Goal: Communication & Community: Share content

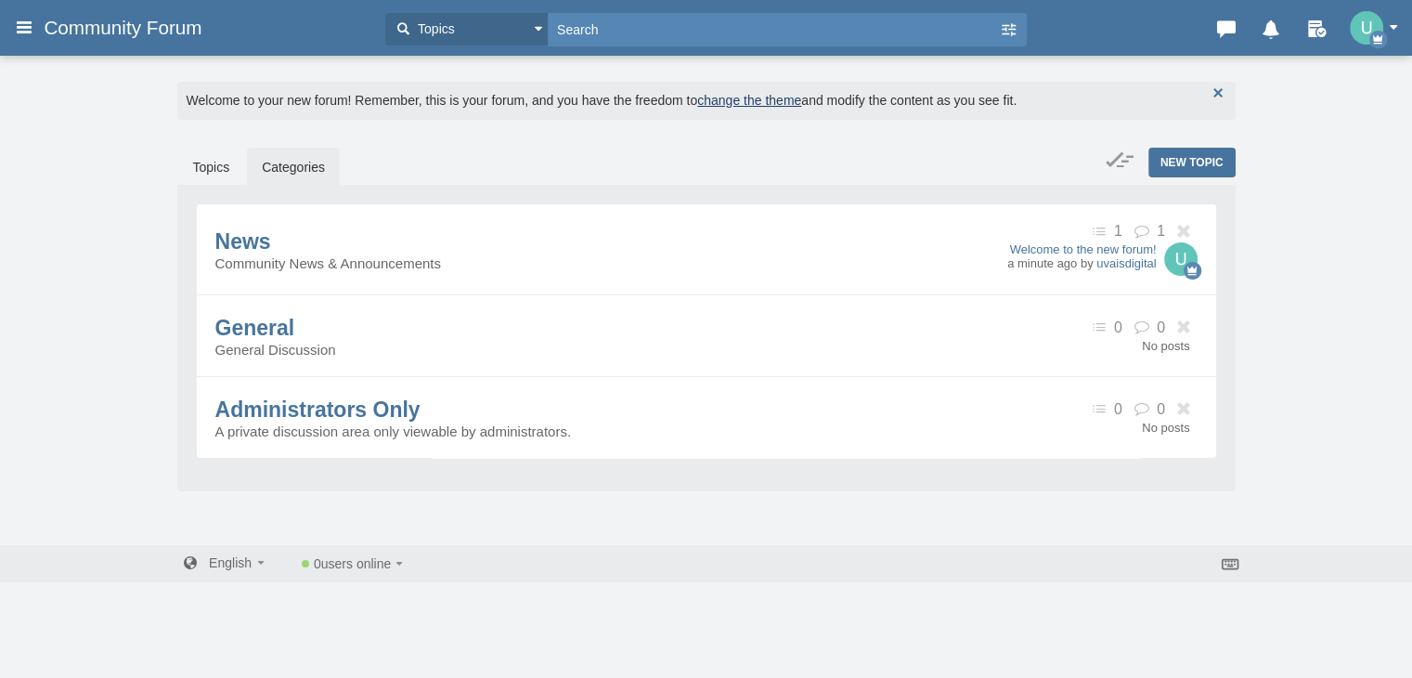
click at [1219, 83] on button "button" at bounding box center [1218, 93] width 20 height 20
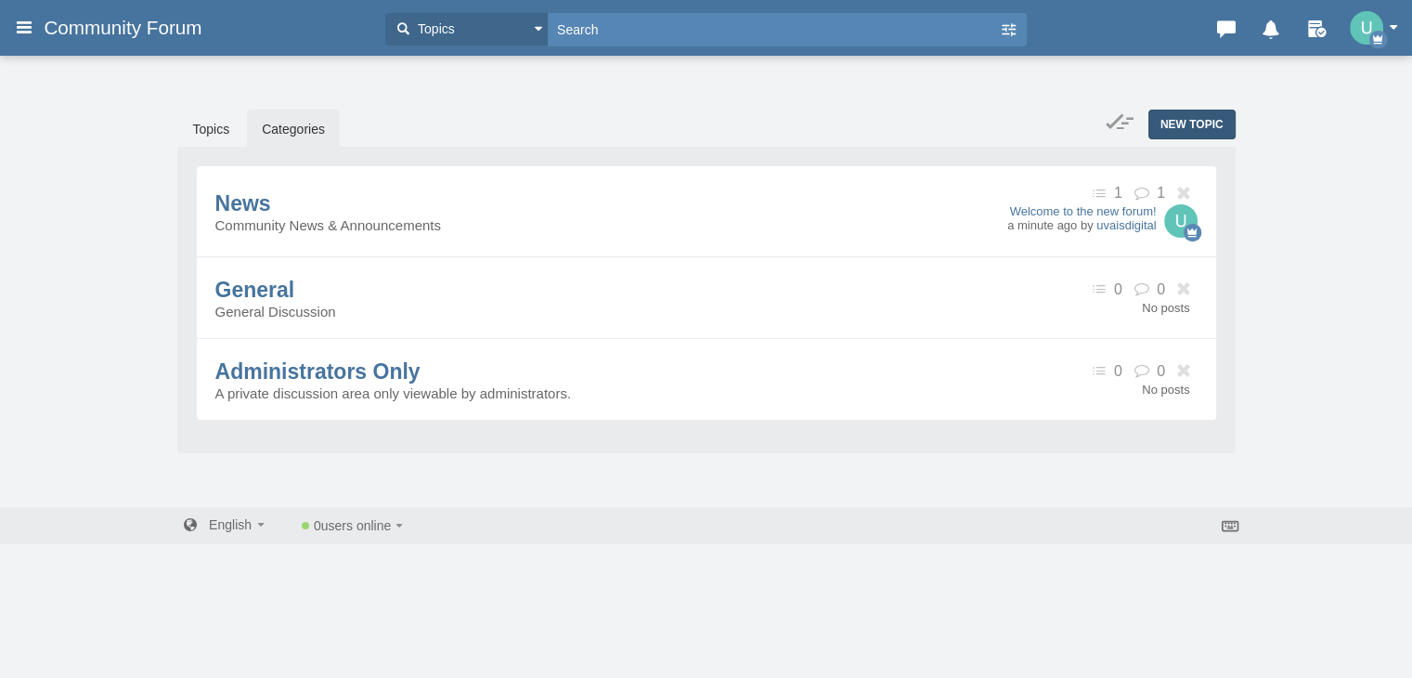
click at [1189, 124] on span "New Topic" at bounding box center [1192, 124] width 63 height 13
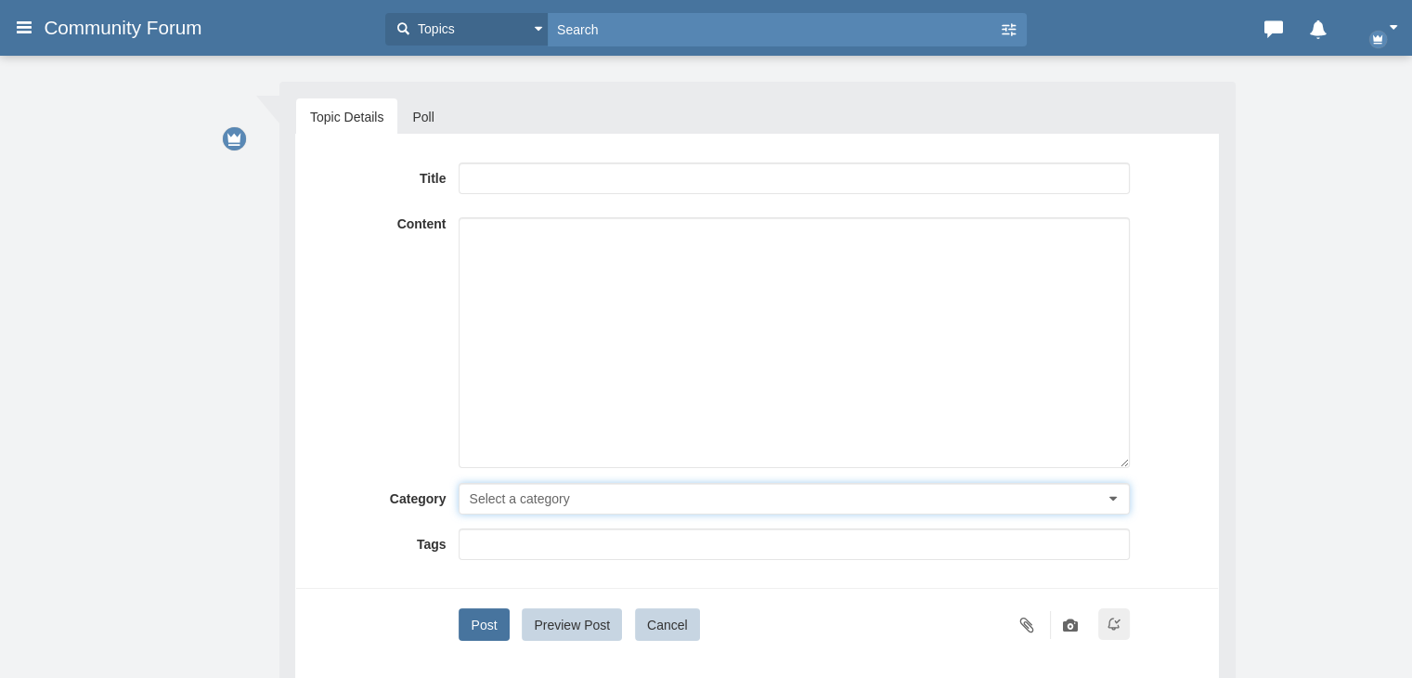
click at [552, 491] on span "Select a category" at bounding box center [519, 498] width 100 height 15
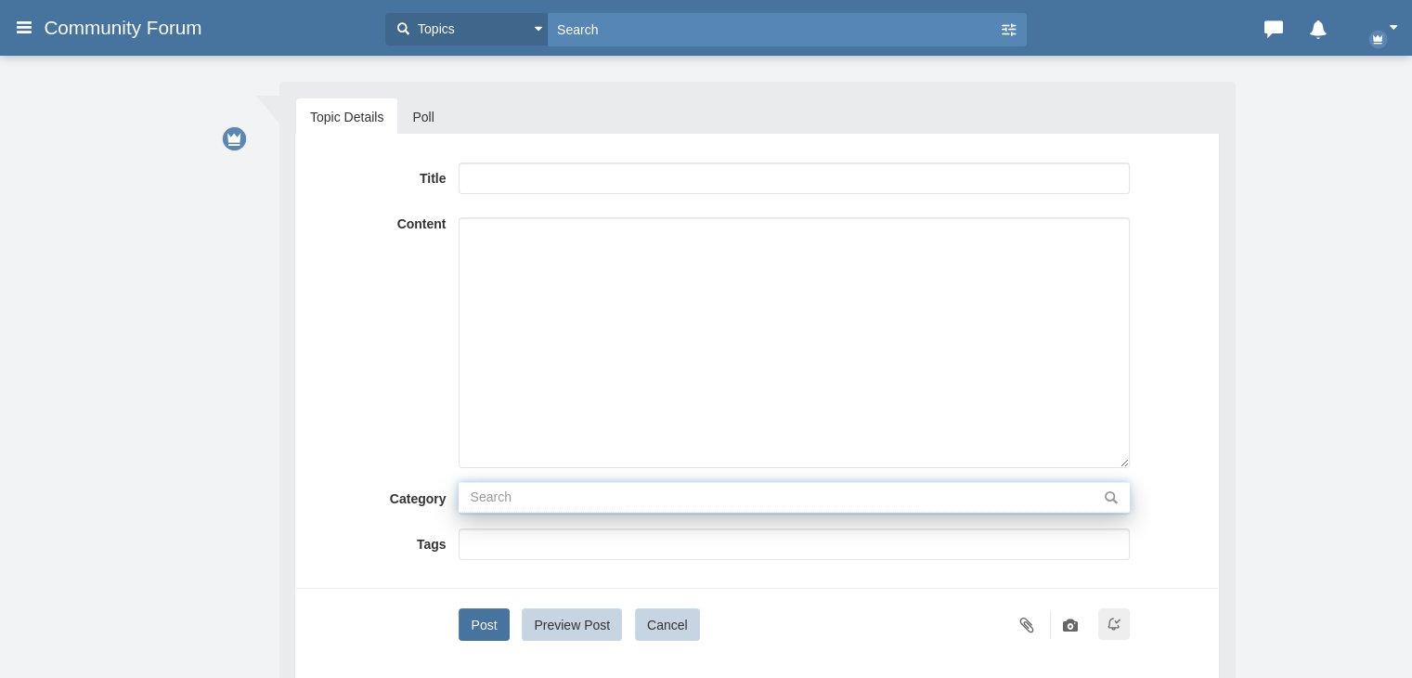
click at [539, 502] on input "text" at bounding box center [794, 497] width 670 height 31
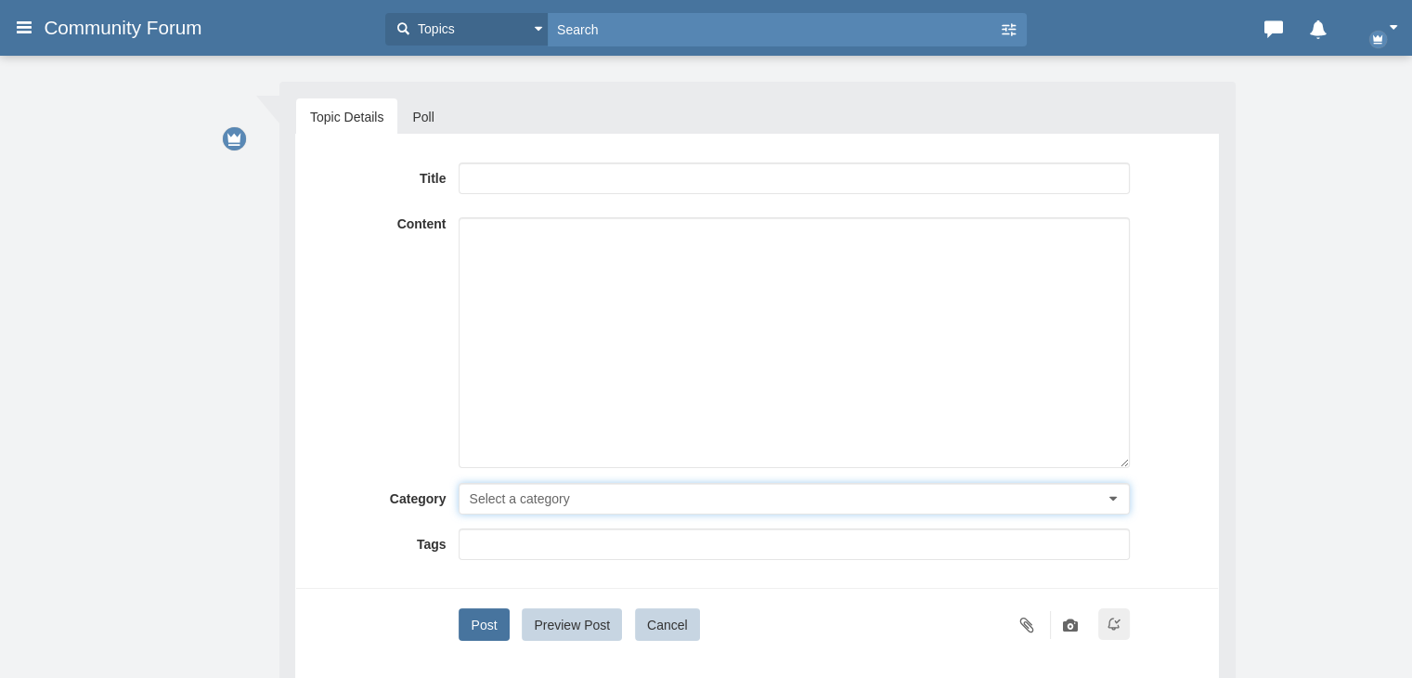
click at [540, 500] on span "Select a category" at bounding box center [519, 498] width 100 height 15
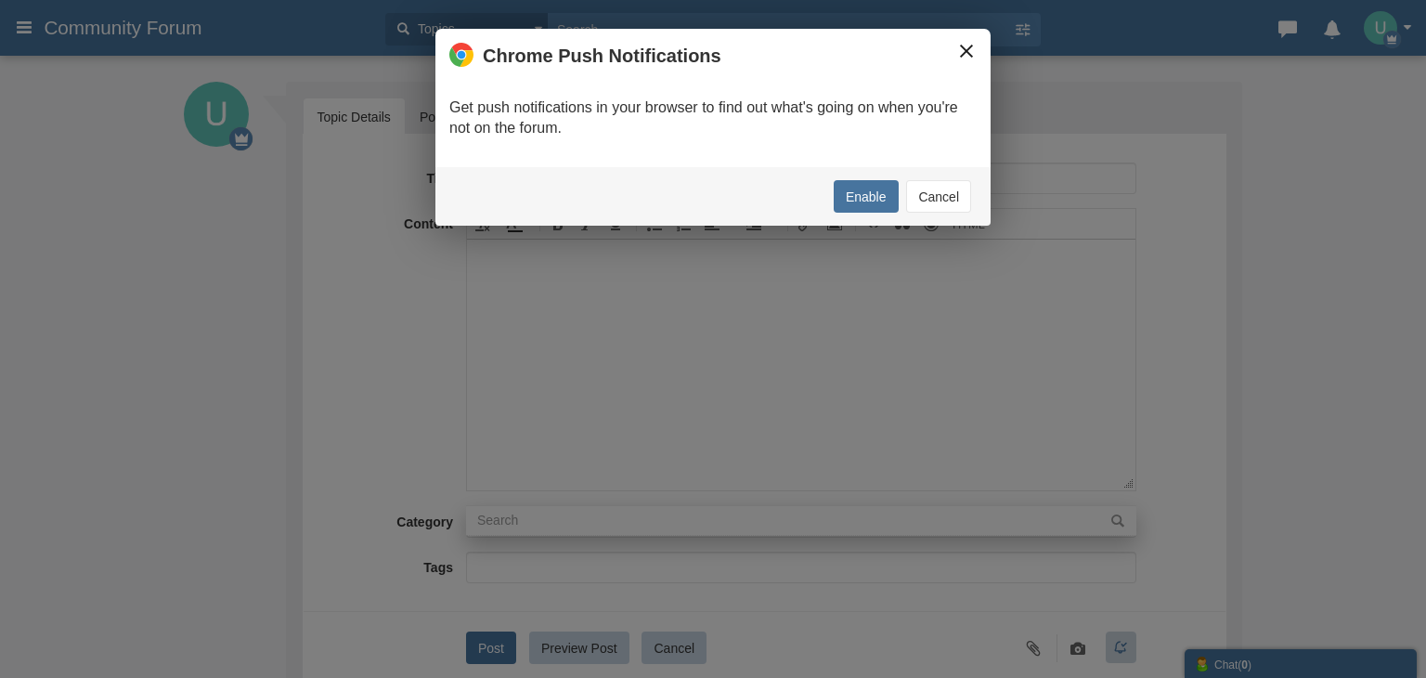
click at [961, 48] on button "×" at bounding box center [966, 51] width 20 height 20
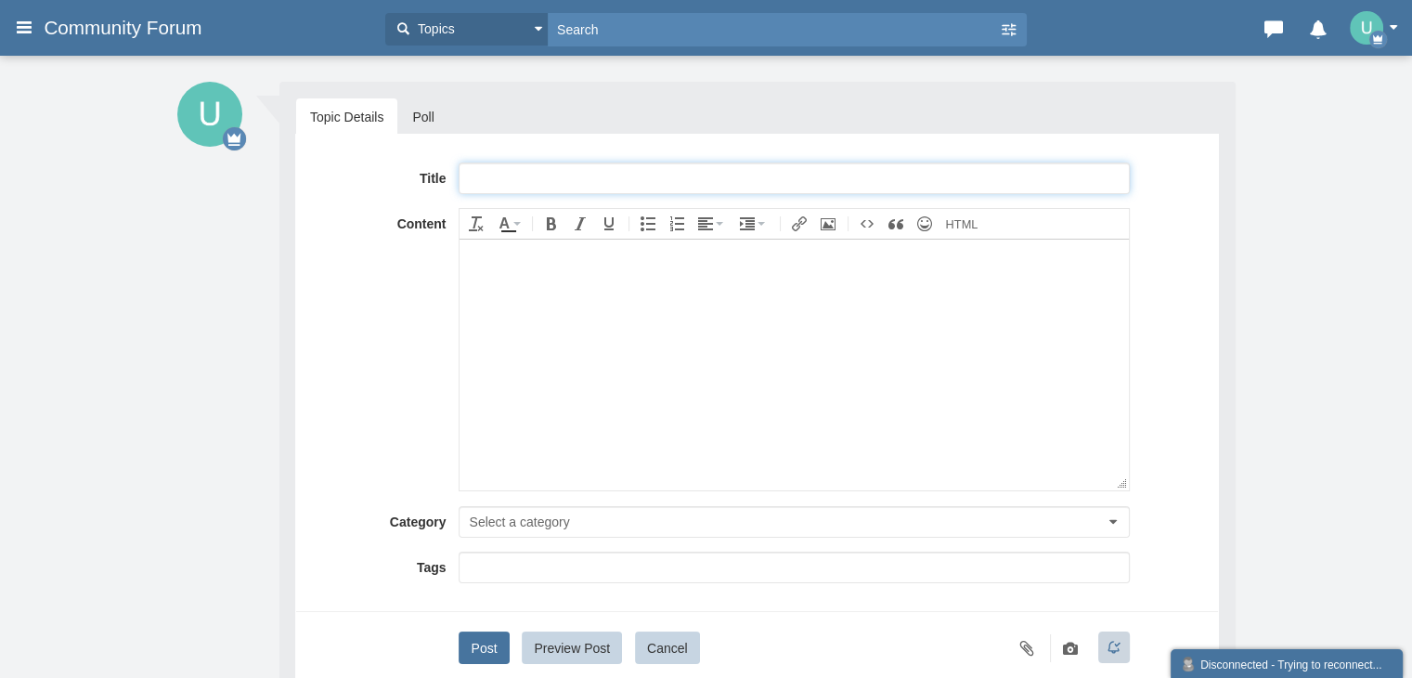
click at [487, 184] on input "text" at bounding box center [794, 178] width 670 height 32
paste input "Full List of QuickBooks®Desktop® Customer Service™ USA Contact Numbers: A Step-…"
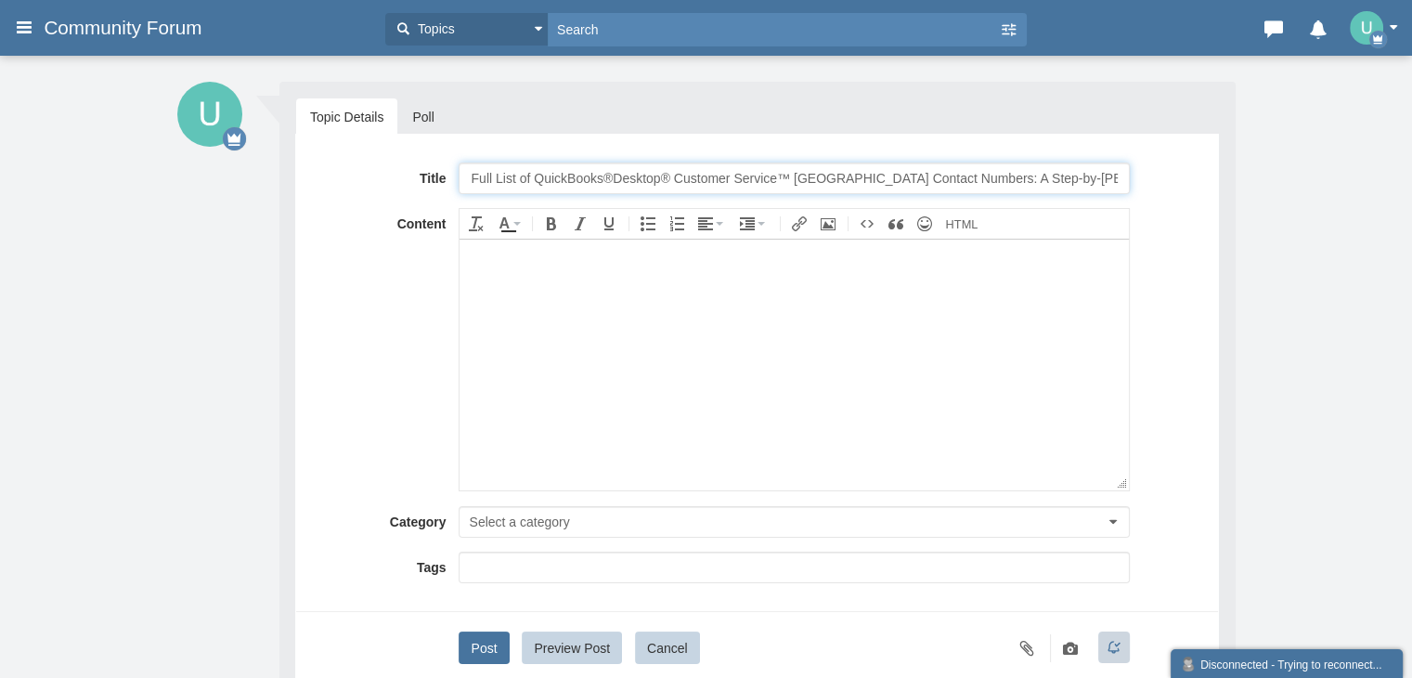
click at [565, 175] on input "Full List of QuickBooks®Desktop® Customer Service™ USA Contact Numbers: A Step-…" at bounding box center [794, 178] width 670 height 32
click at [591, 172] on input "Full List of Mailbird®Desktop® Customer Service™ USA Contact Numbers: A Step-by…" at bounding box center [794, 178] width 670 height 32
type input "Full List of Mailbird®Toll Free® Customer Service™ USA Contact Numbers: A Step-…"
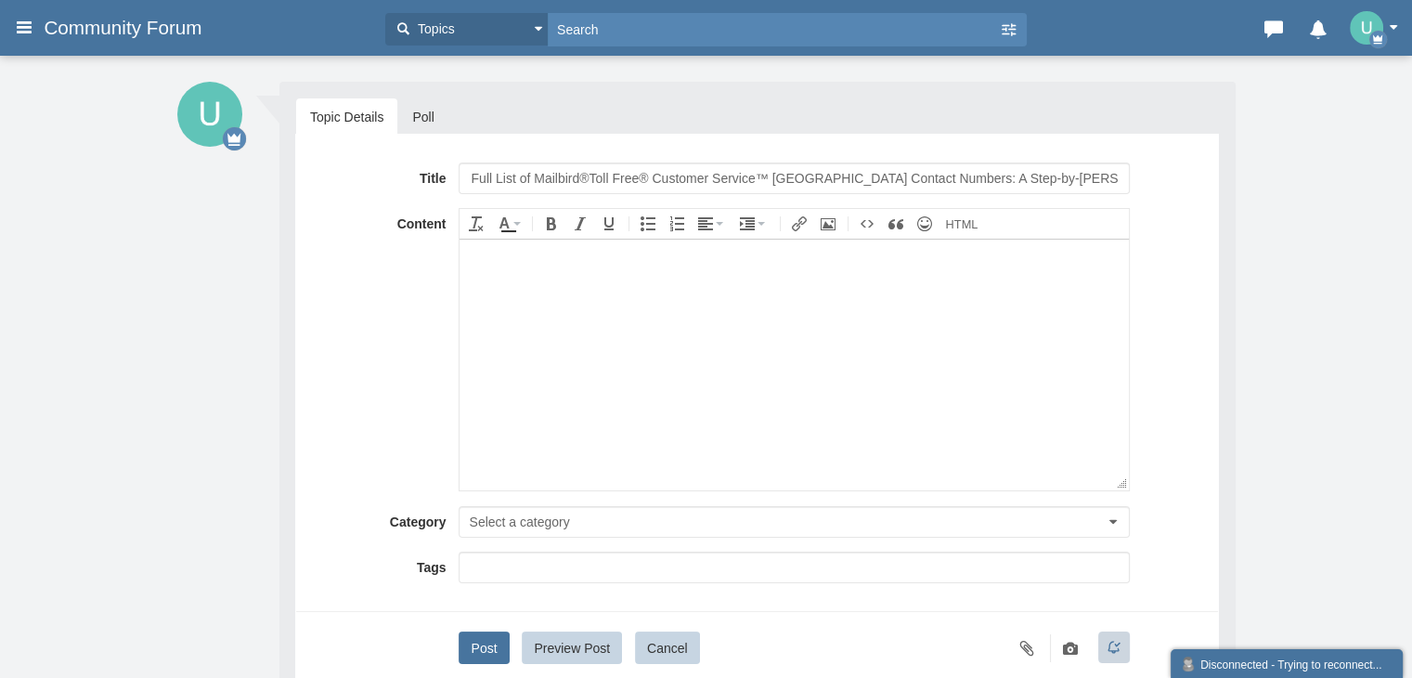
click at [710, 311] on body at bounding box center [794, 364] width 669 height 251
click at [542, 317] on body at bounding box center [794, 364] width 669 height 251
paste body
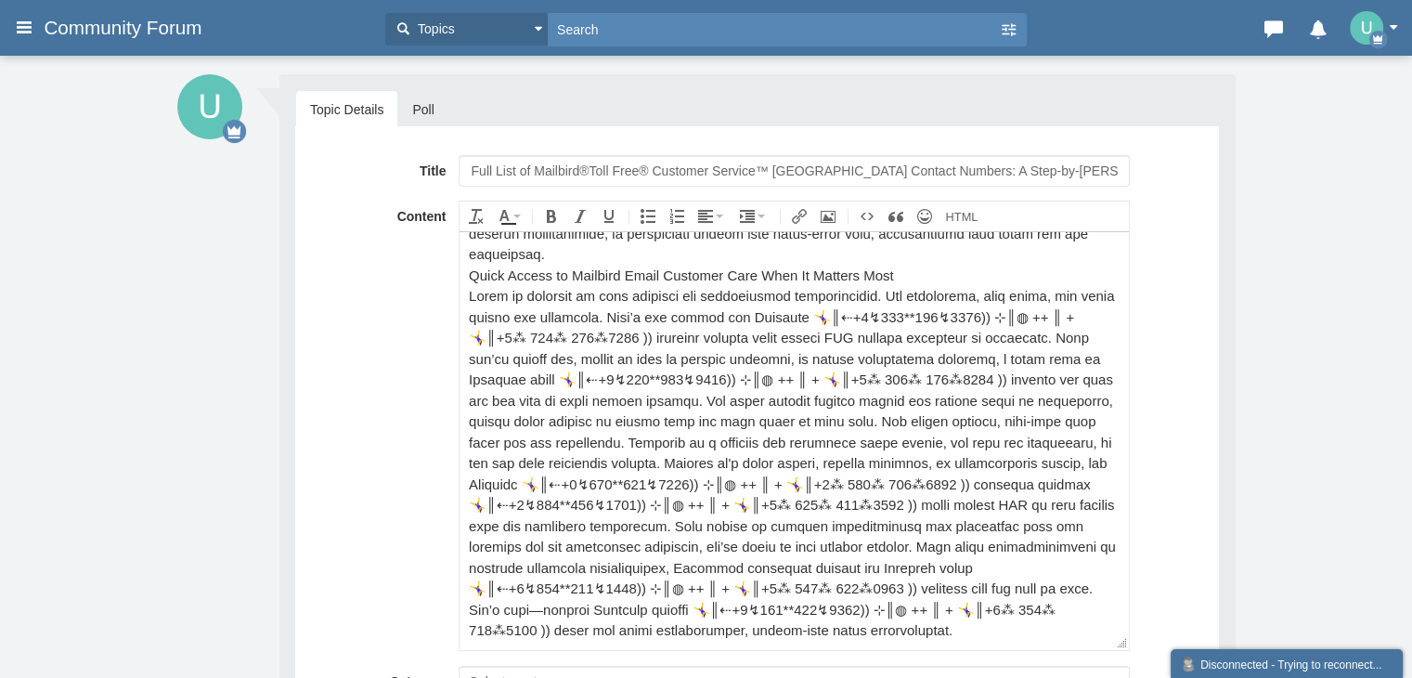
scroll to position [279, 0]
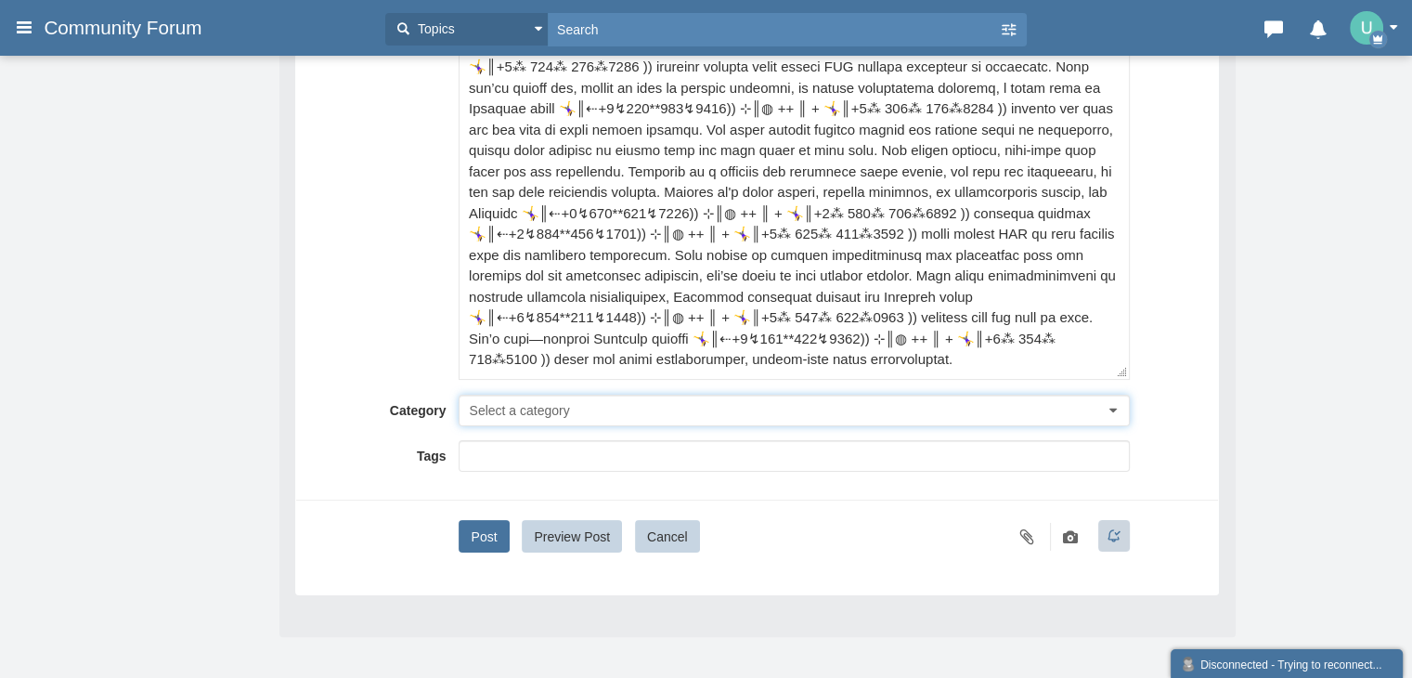
click at [518, 420] on button "Select a category" at bounding box center [794, 411] width 670 height 32
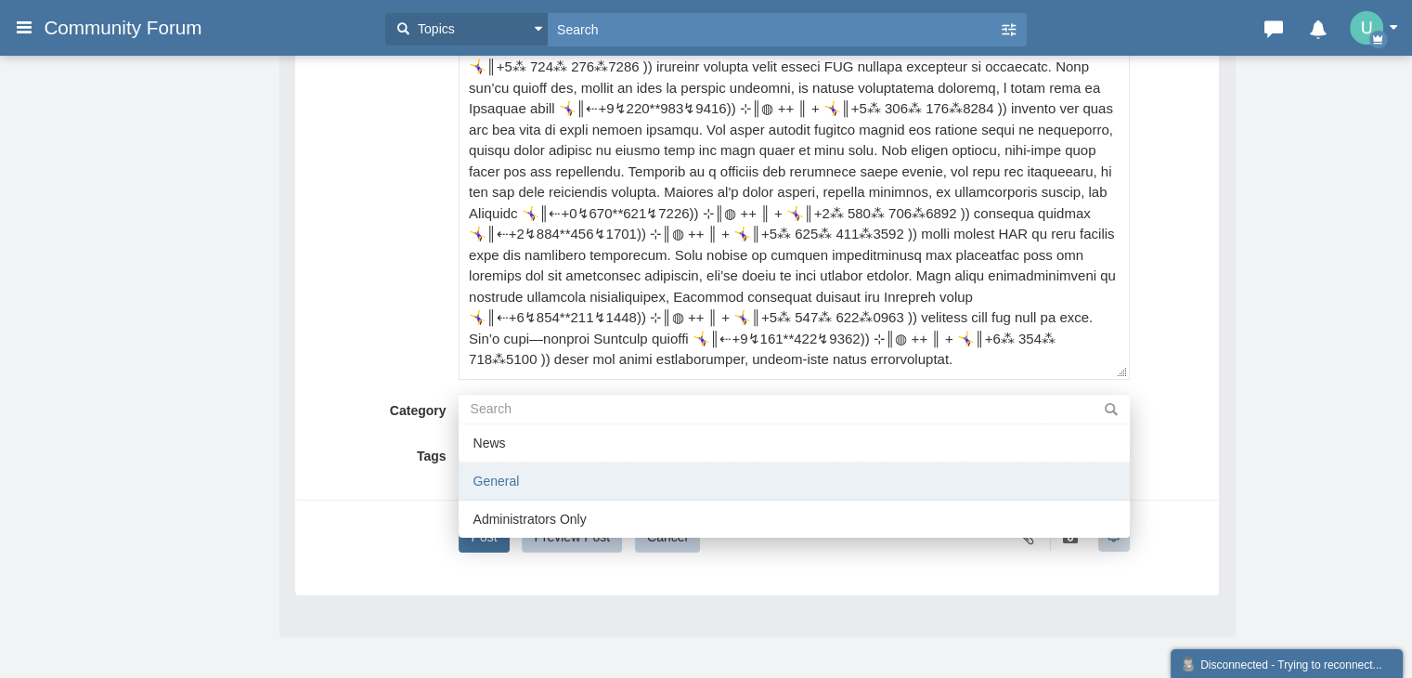
click at [535, 467] on li "General" at bounding box center [794, 481] width 670 height 38
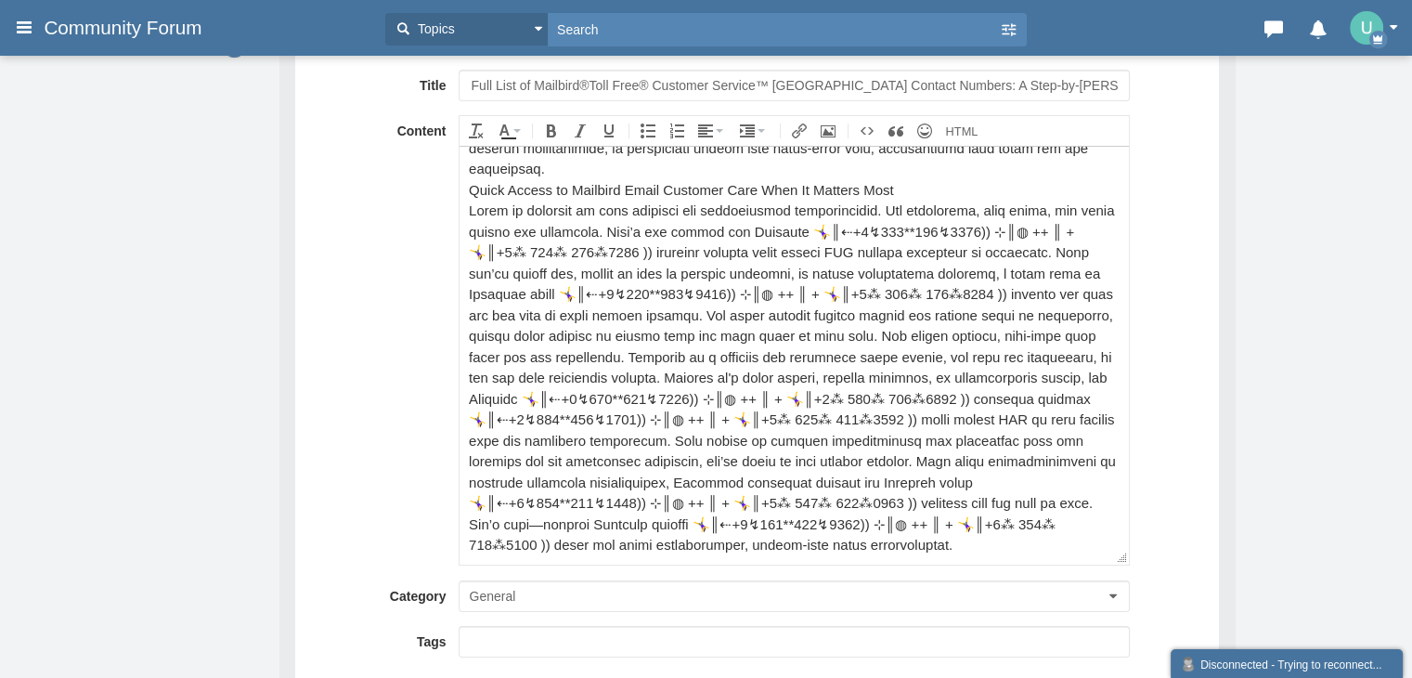
scroll to position [319, 0]
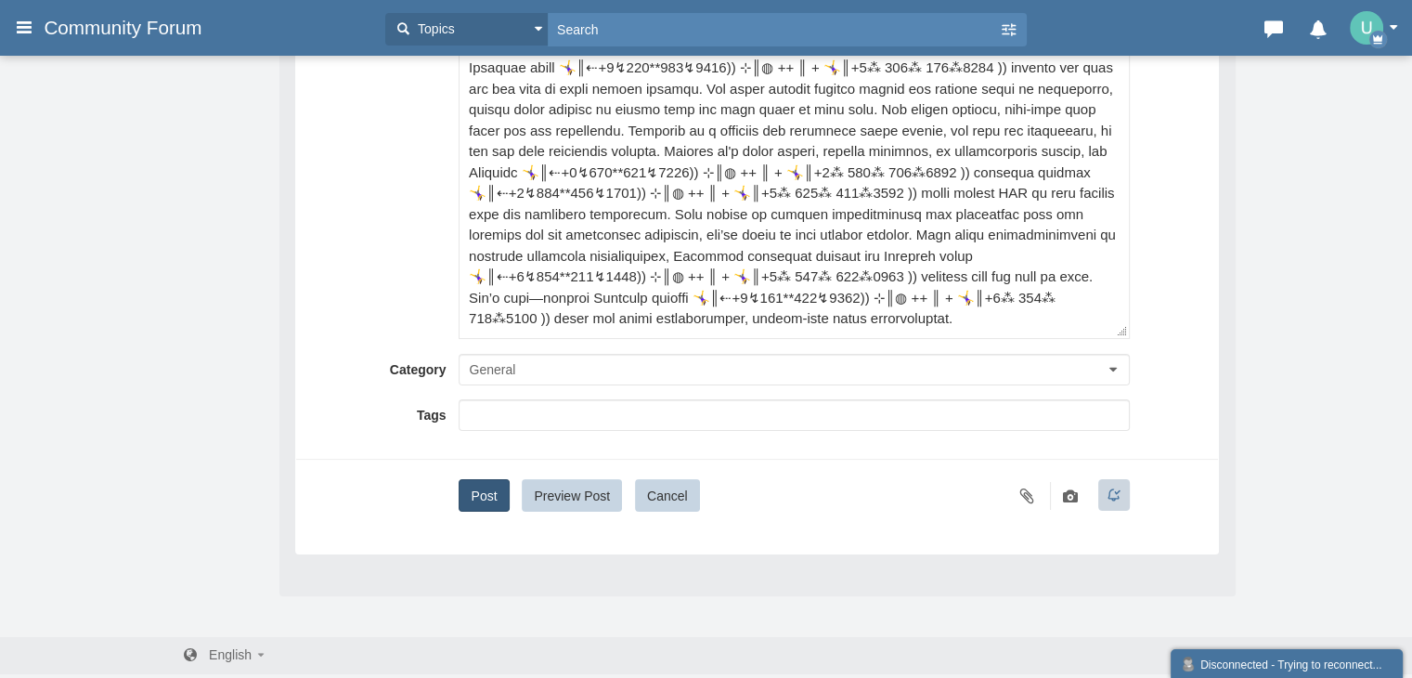
click at [479, 495] on button "Post" at bounding box center [484, 495] width 50 height 32
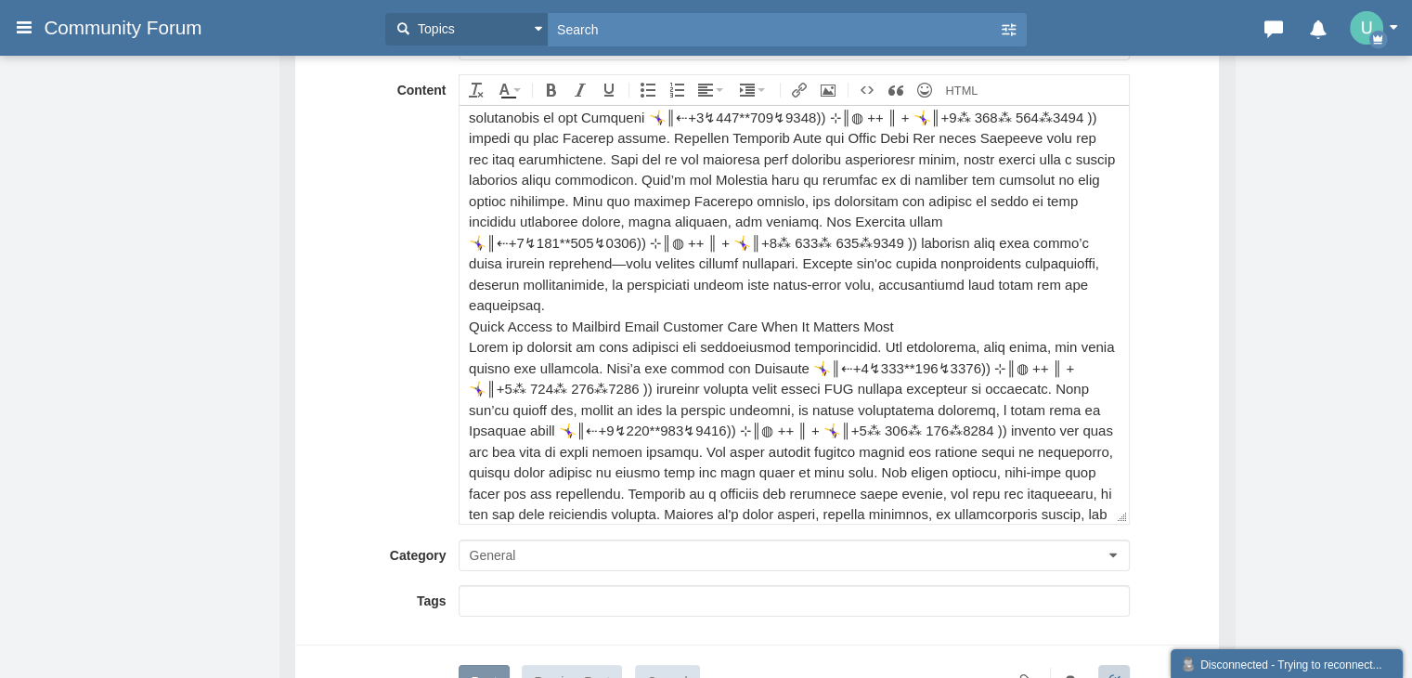
scroll to position [773, 0]
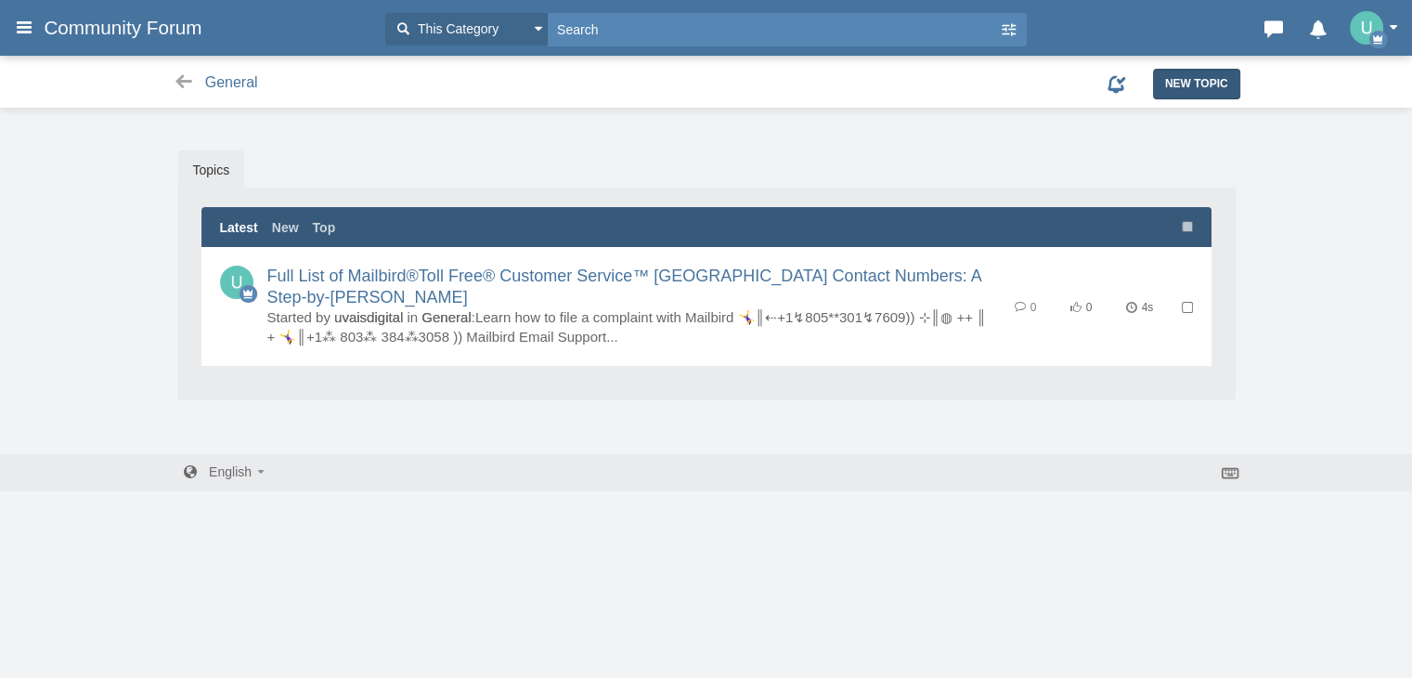
click at [1202, 90] on span "New Topic" at bounding box center [1196, 83] width 63 height 13
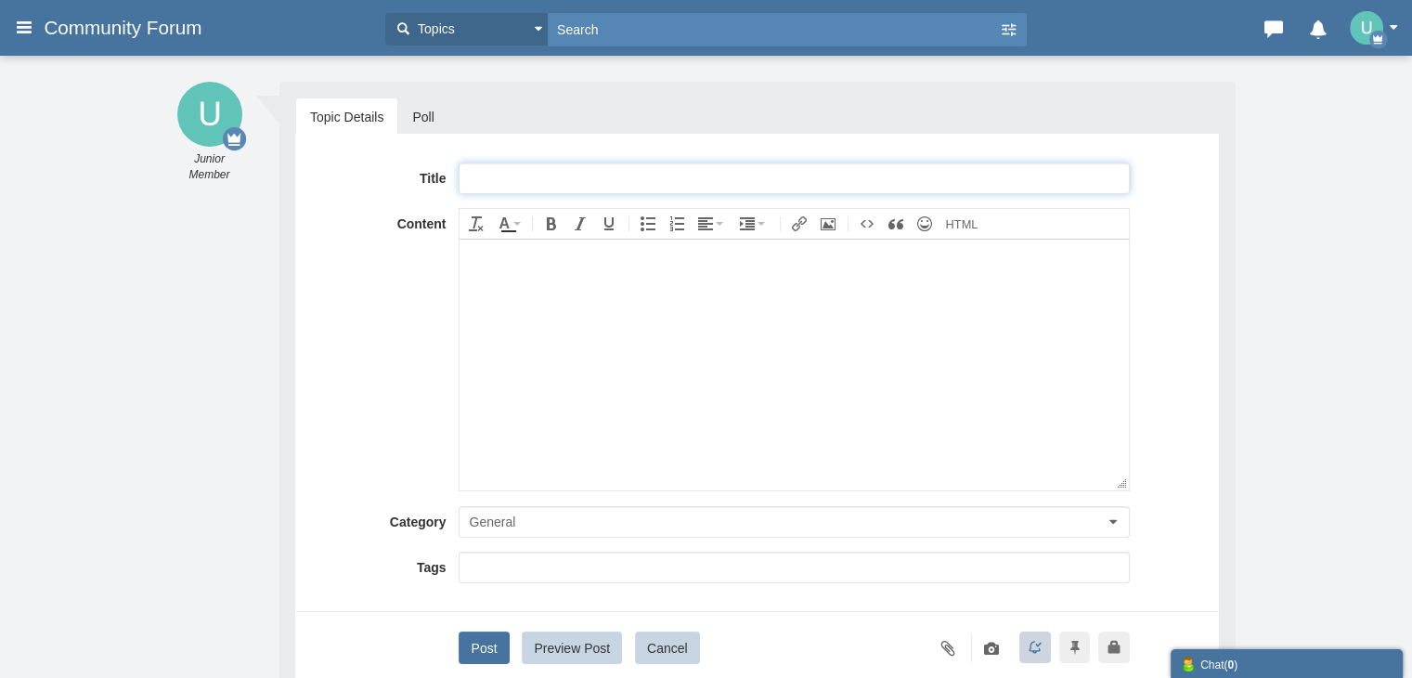
paste input "Full™ List Of Alaska Airlines ™®®®®®®™Ⓝ CUSTOMER™ SERVICE™ Numbers In USA: The …"
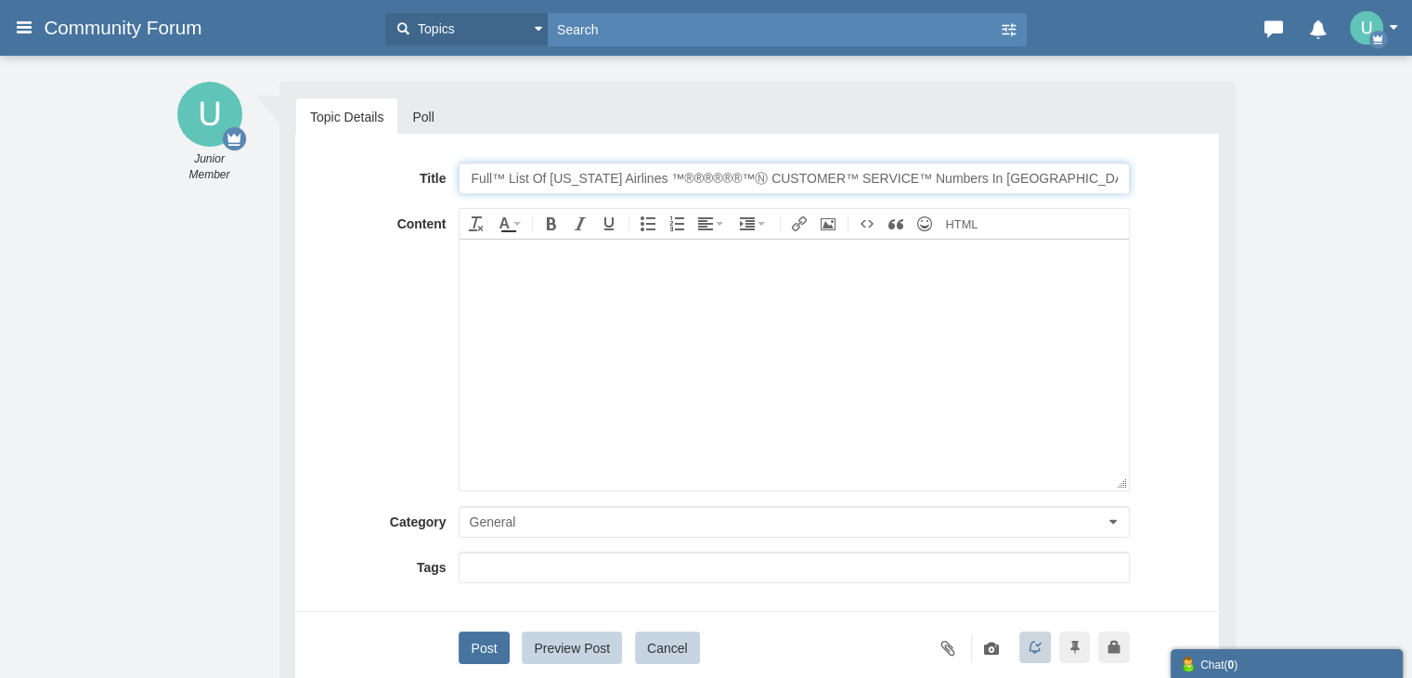
scroll to position [0, 63]
click at [643, 172] on input "Full™ List Of Alaska Airlines ™®®®®®®™Ⓝ CUSTOMER™ SERVICE™ Numbers In USA: The …" at bounding box center [794, 178] width 670 height 32
click at [561, 180] on input "Full™ List Of Alaska Airlines ™®TOLL FREE™Ⓝ CUSTOMER™ SERVICE™ Numbers In USA: …" at bounding box center [794, 178] width 670 height 32
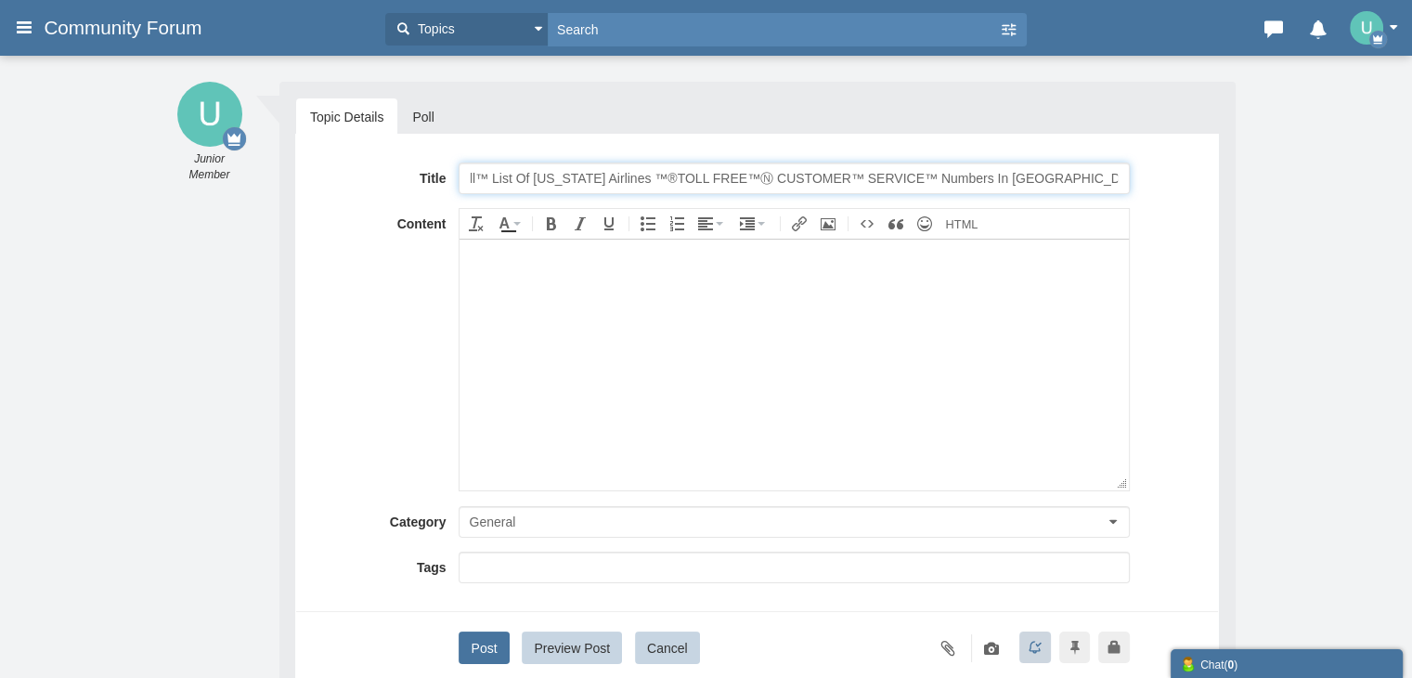
click at [580, 179] on input "Full™ List Of Alaska Airlines ™®TOLL FREE™Ⓝ CUSTOMER™ SERVICE™ Numbers In USA: …" at bounding box center [794, 178] width 670 height 32
type input "Full™ List Of Mailbird ™®TOLL FREE™Ⓝ CUSTOMER™ SERVICE™ Numbers In [GEOGRAPHIC_…"
click at [652, 315] on body at bounding box center [794, 364] width 669 height 251
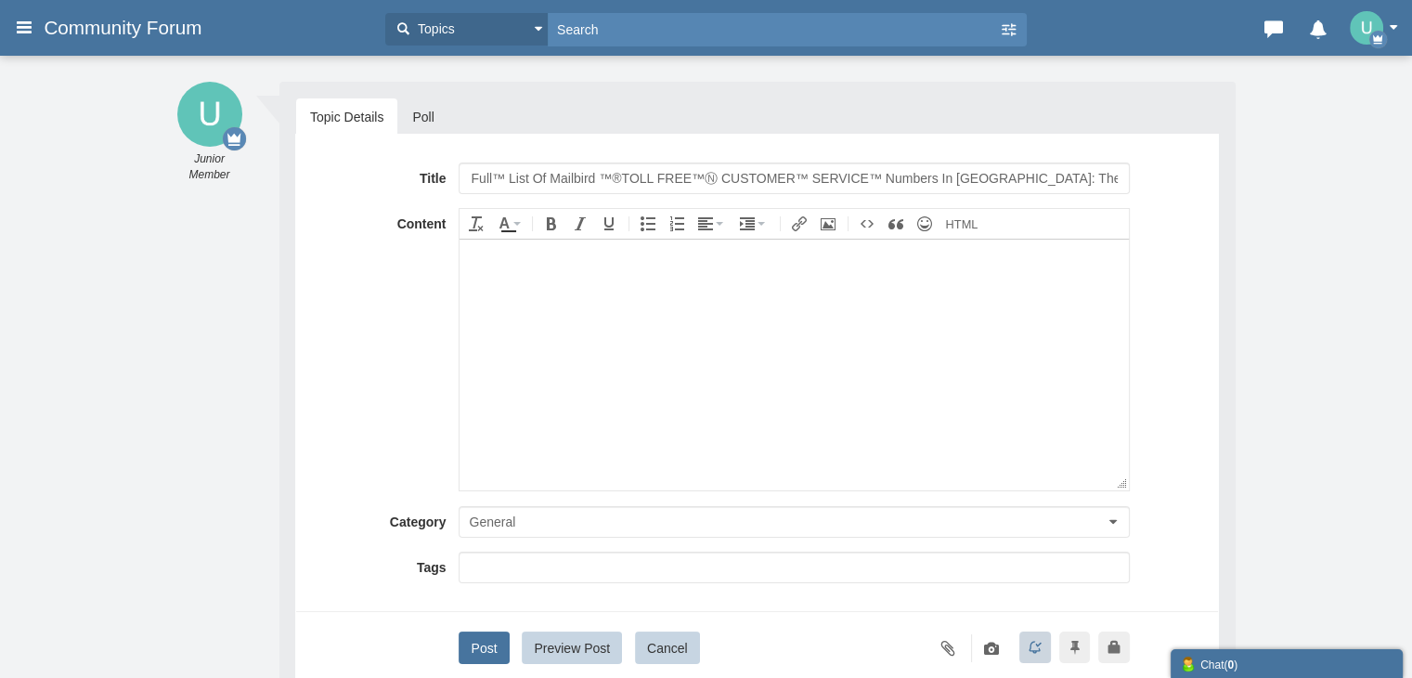
paste body
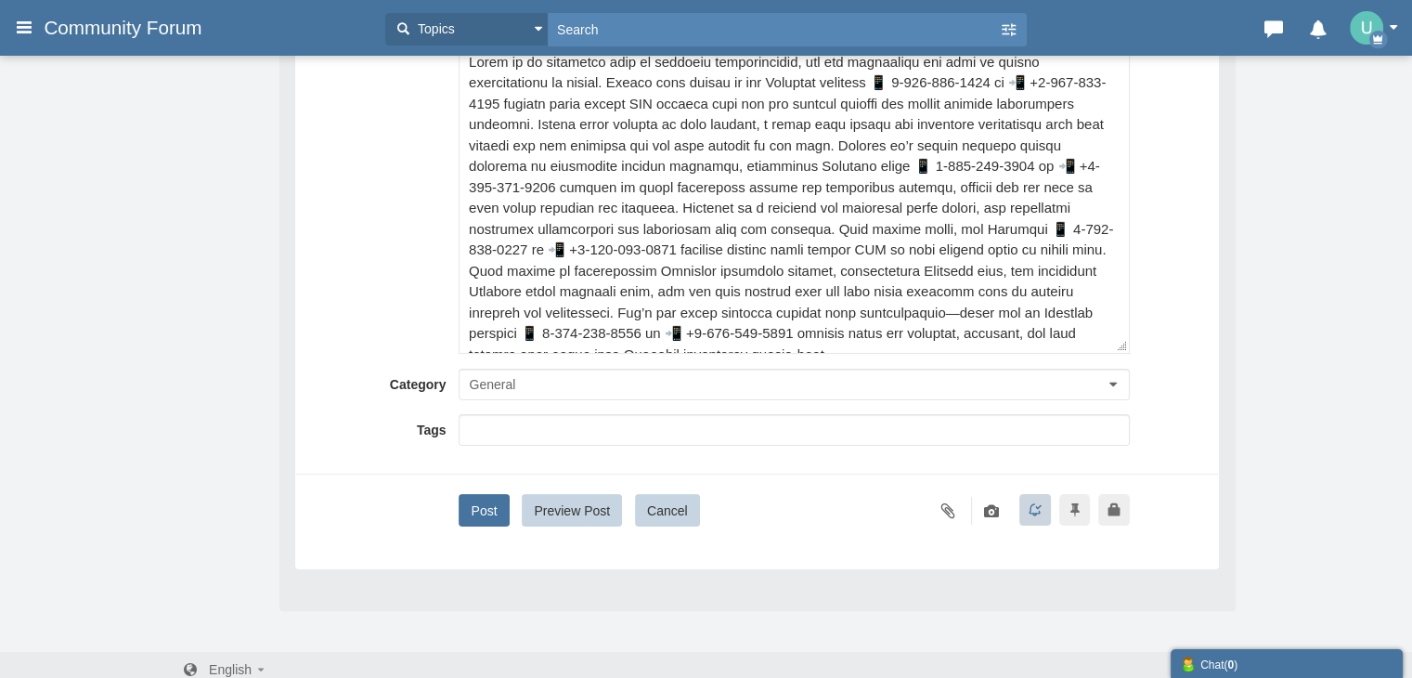
scroll to position [319, 0]
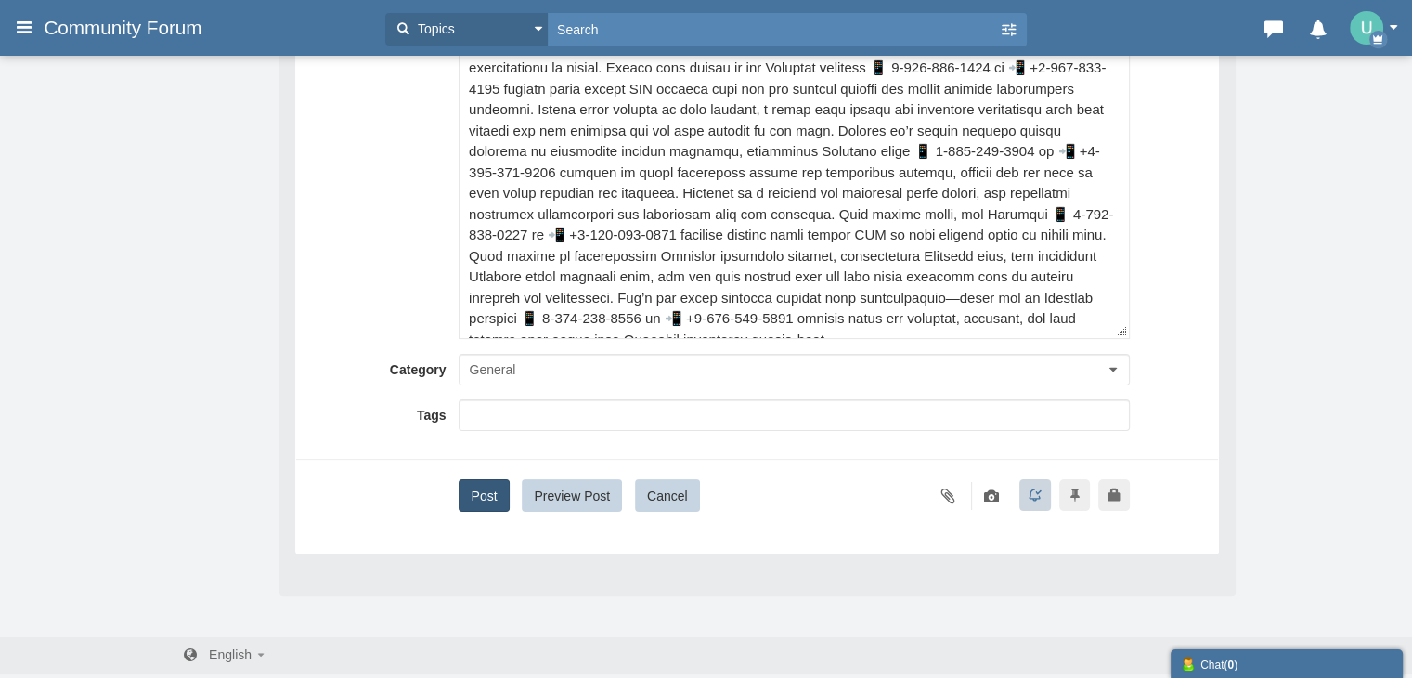
click at [466, 505] on button "Post" at bounding box center [484, 495] width 50 height 32
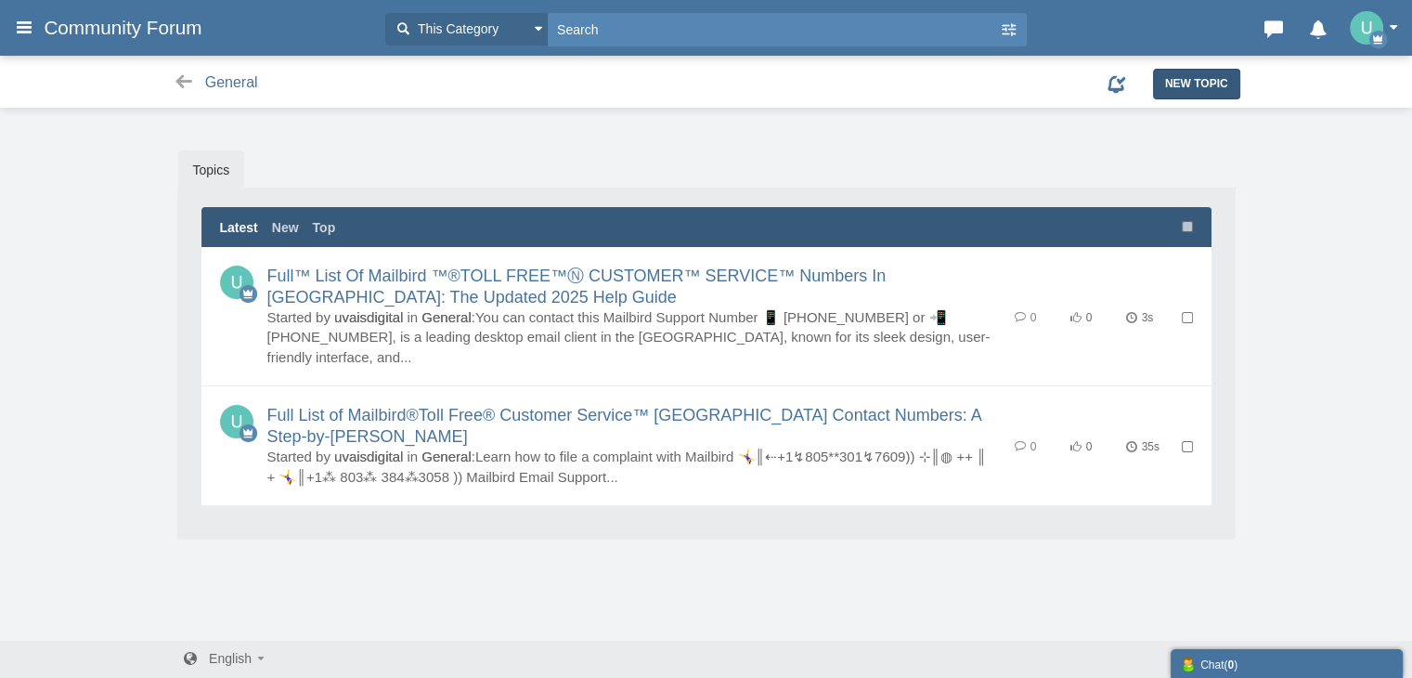
click at [1165, 90] on span "New Topic" at bounding box center [1196, 83] width 63 height 13
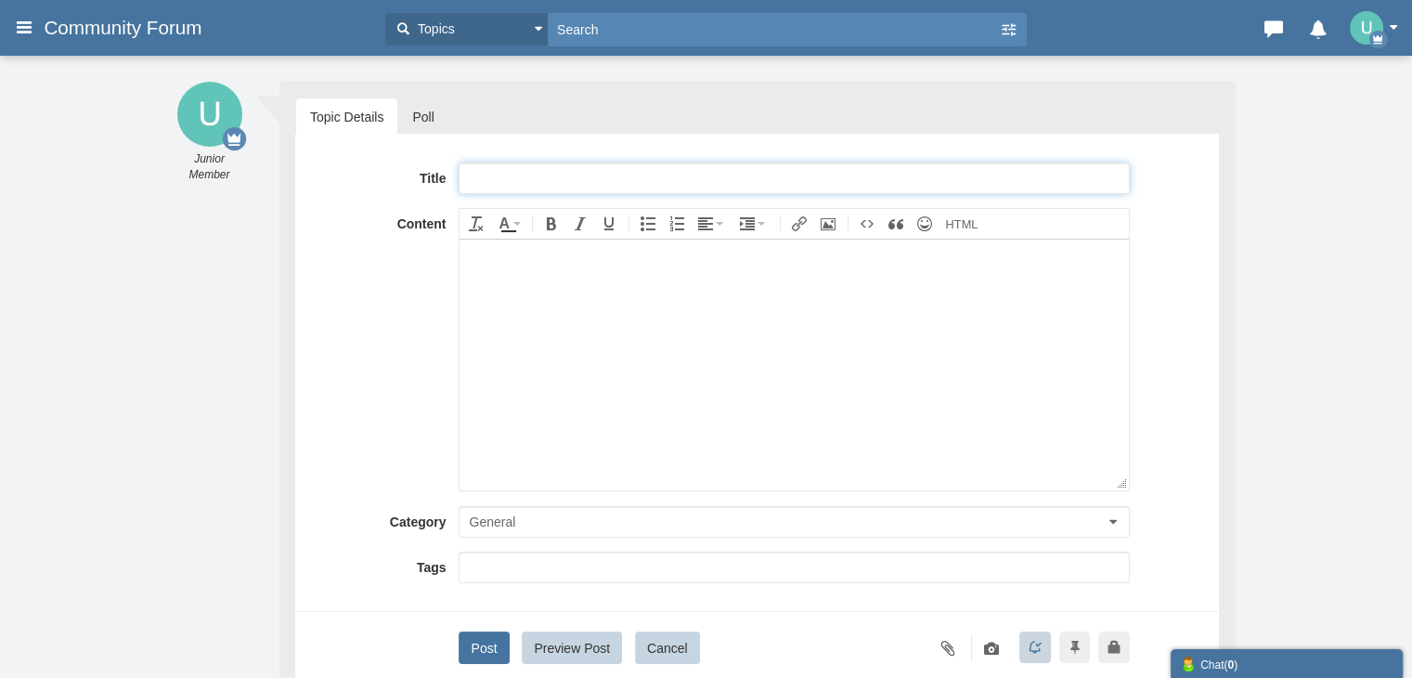
paste input "【Full】™ [[List]] of ≋[US_STATE] Airline –CUSTOMER© SERVICE℗ (24/7 Live Person S…"
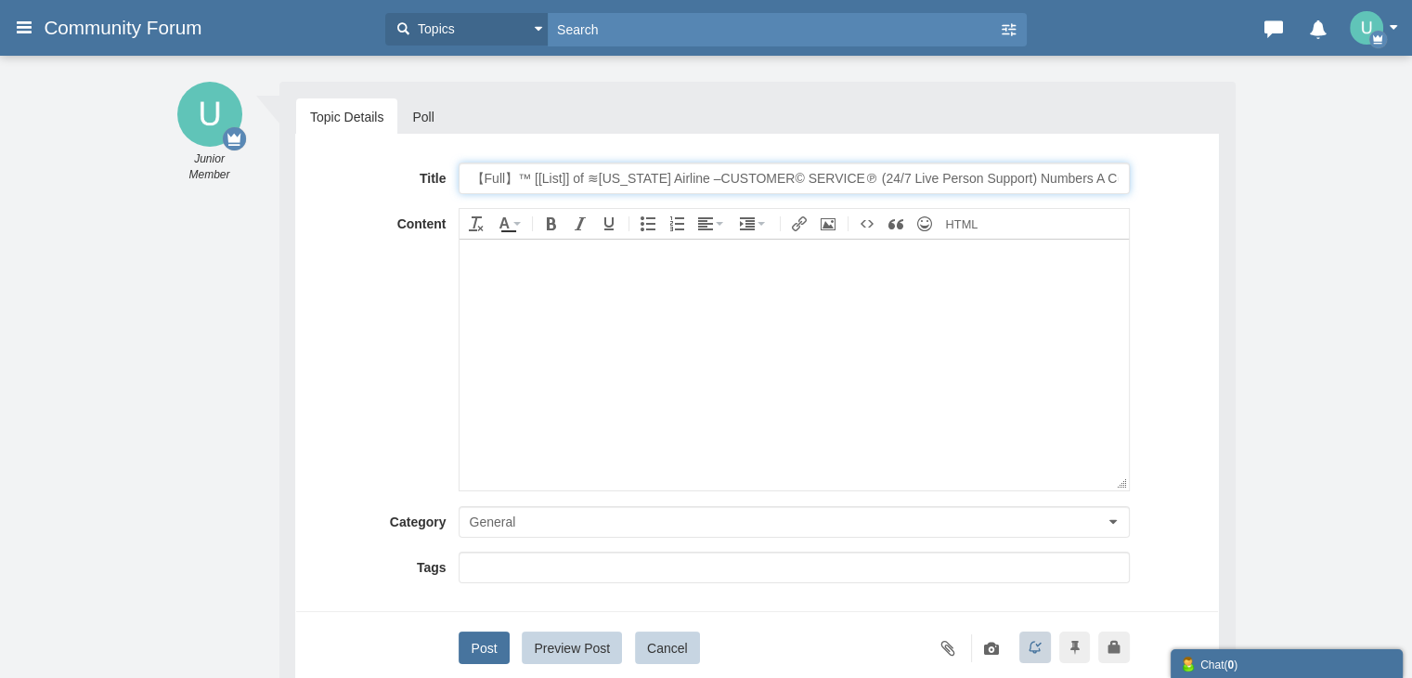
scroll to position [0, 58]
click at [578, 177] on input "【Full】™ [[List]] of ≋[US_STATE] Airline –CUSTOMER© SERVICE℗ (24/7 Live Person S…" at bounding box center [794, 178] width 670 height 32
click at [555, 175] on input "【Full】™ [[List]] of ≋[US_STATE] Airline –CUSTOMER© SERVICE℗ (24/7 Live Person S…" at bounding box center [794, 178] width 670 height 32
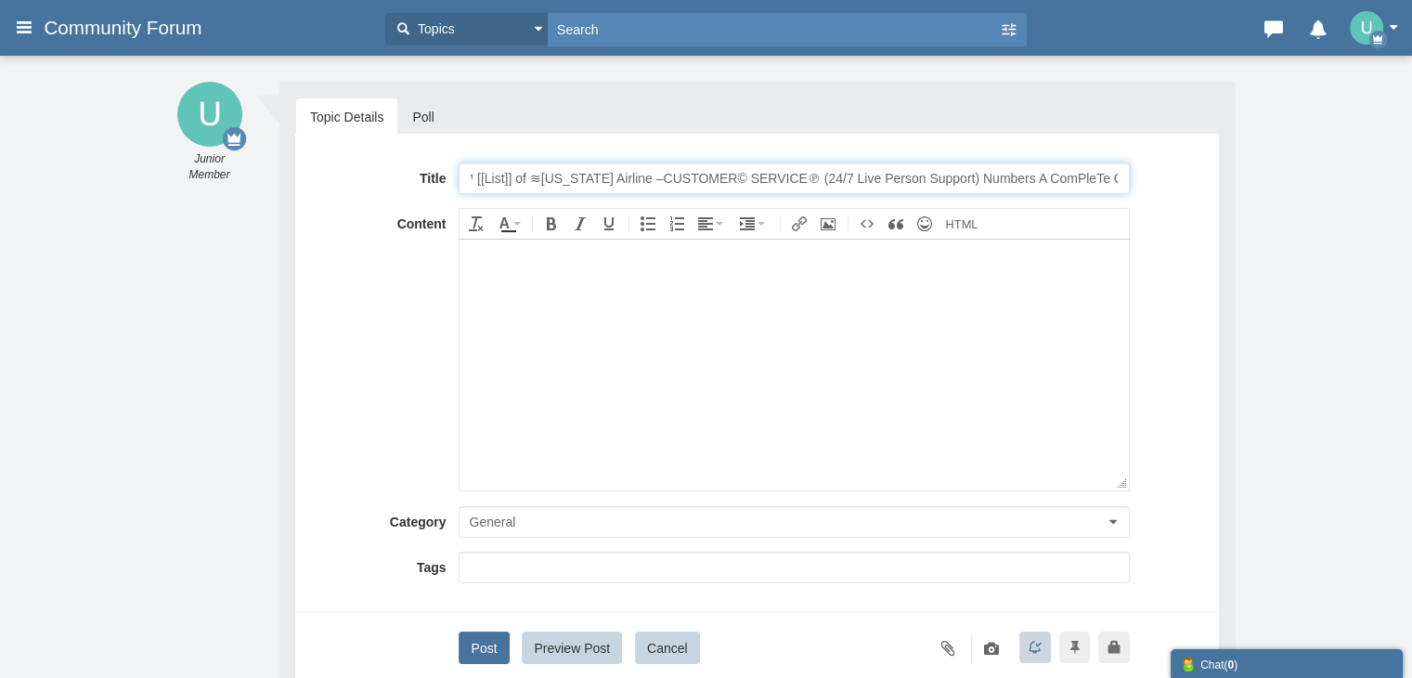
click at [591, 172] on input "【Full】™ [[List]] of ≋[US_STATE] Airline –CUSTOMER© SERVICE℗ (24/7 Live Person S…" at bounding box center [794, 178] width 670 height 32
type input "【Full】™ [[List]] of ≋MAILBIRD –CUSTOMER© SERVICE℗ (24/7 Live Person Support) Nu…"
click at [709, 400] on body at bounding box center [794, 364] width 669 height 251
paste body
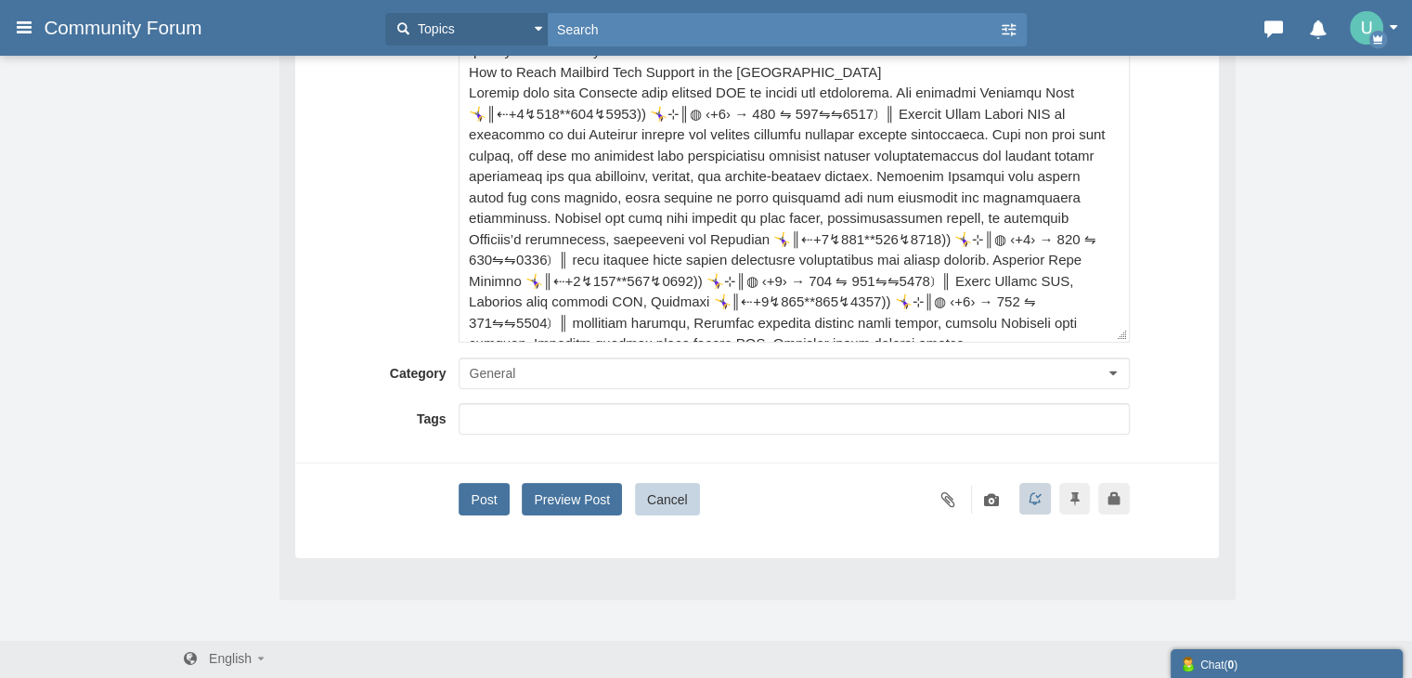
scroll to position [319, 0]
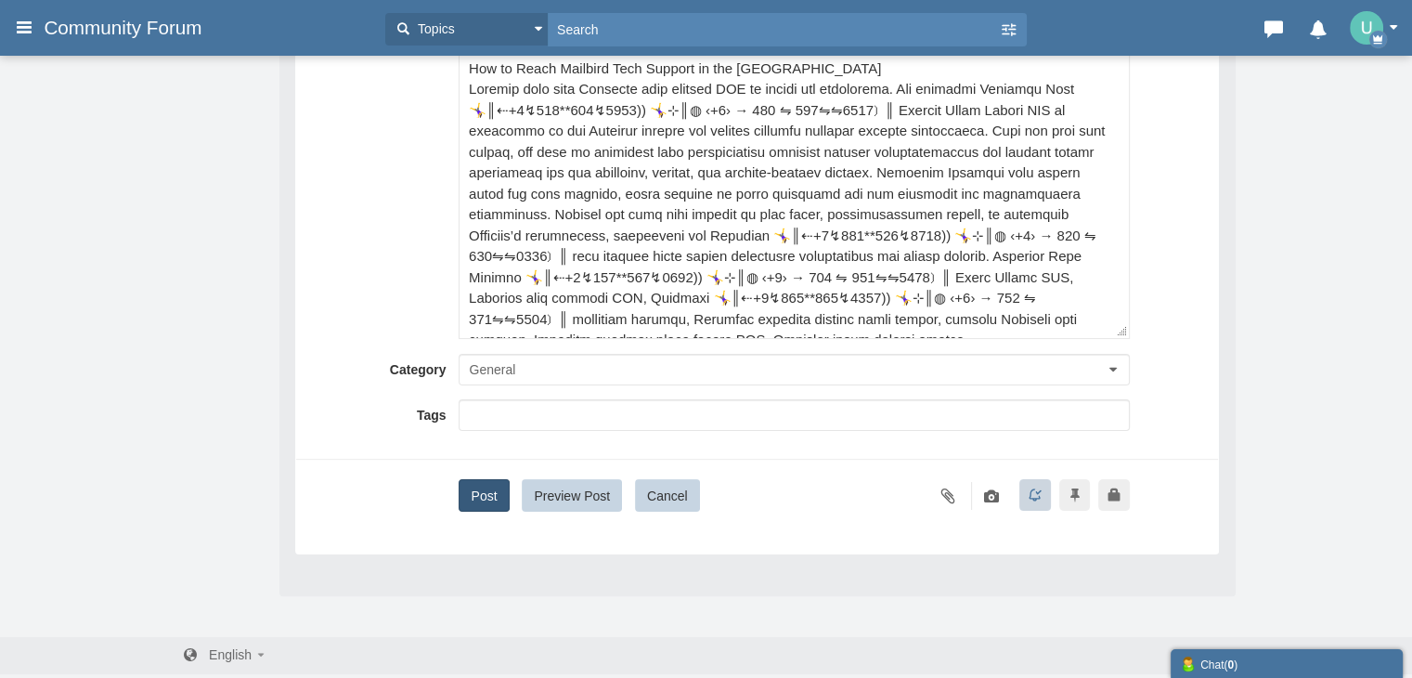
click at [483, 496] on button "Post" at bounding box center [484, 495] width 50 height 32
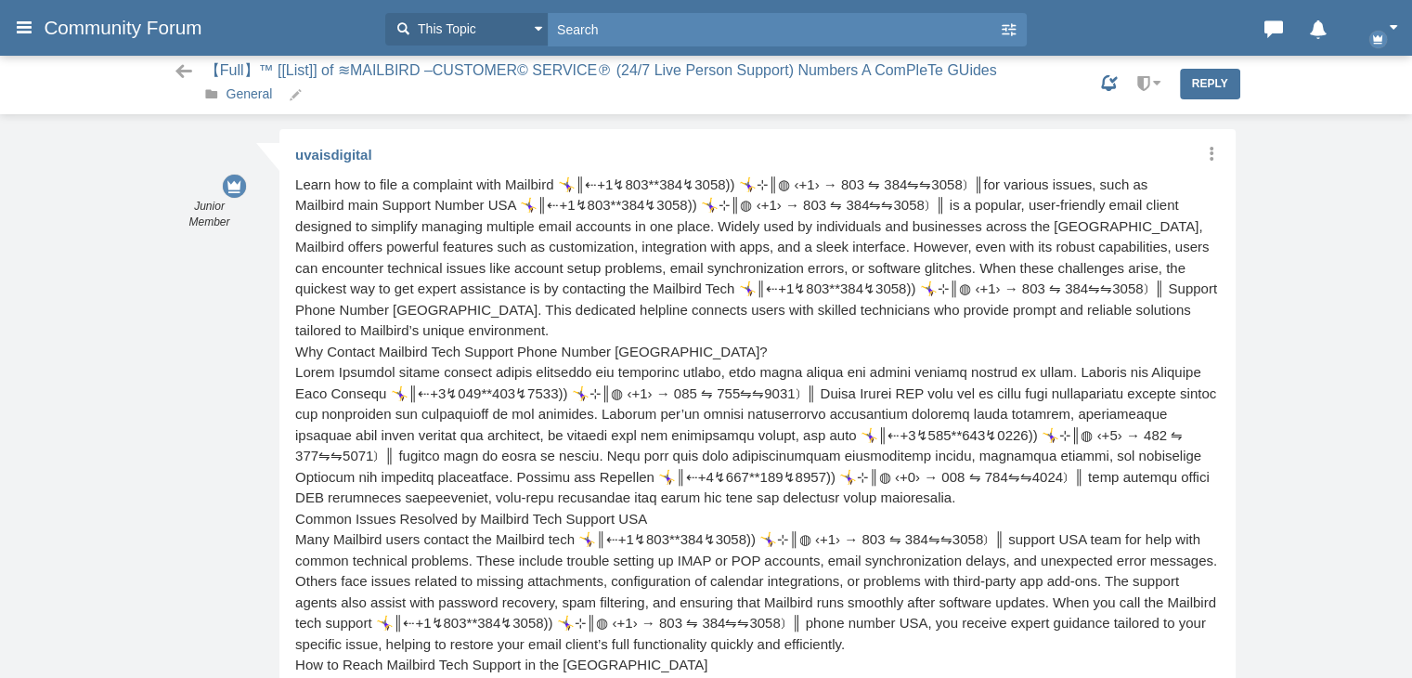
click at [260, 97] on link "General" at bounding box center [250, 93] width 46 height 15
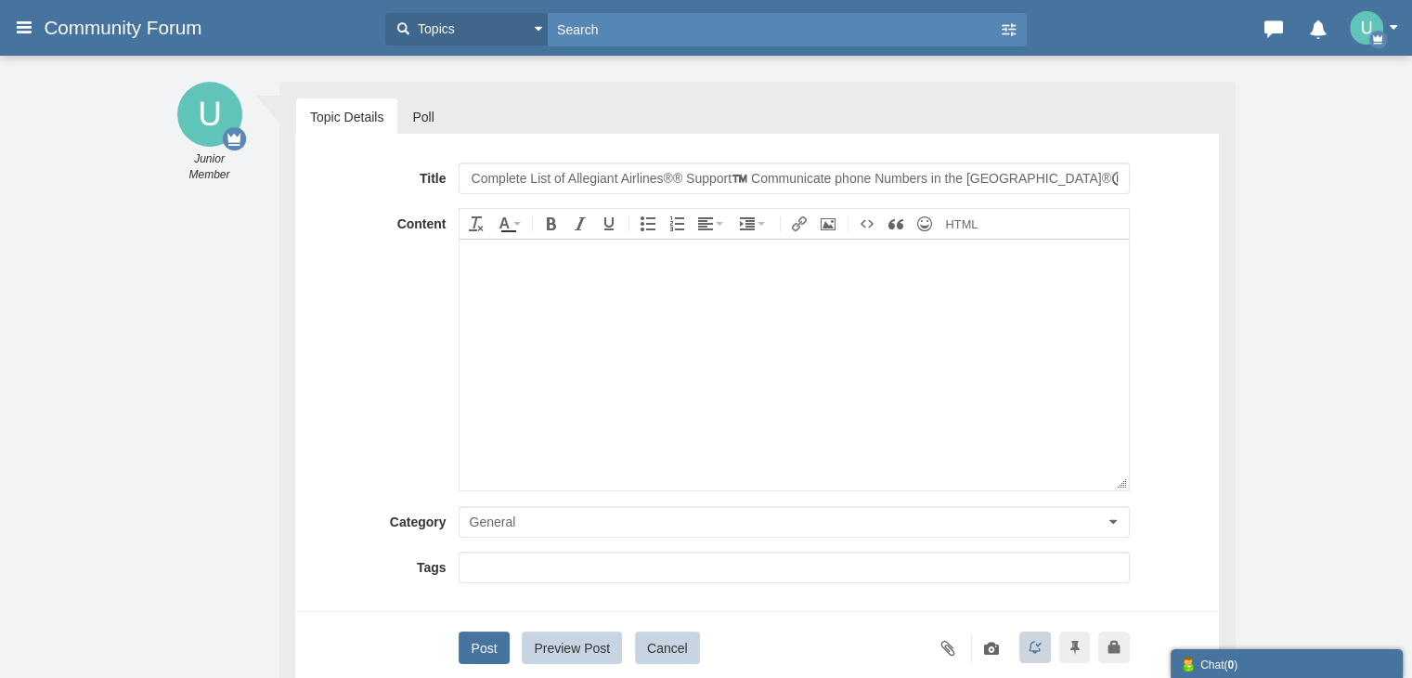
scroll to position [0, 27]
click at [617, 172] on input "Complete List of Allegiant Airlines®® Support™️ Communicate phone Numbers in th…" at bounding box center [794, 178] width 670 height 32
click at [564, 170] on input "Complete List of Allegiant Airlines®® Support™️ Communicate phone Numbers in th…" at bounding box center [794, 178] width 670 height 32
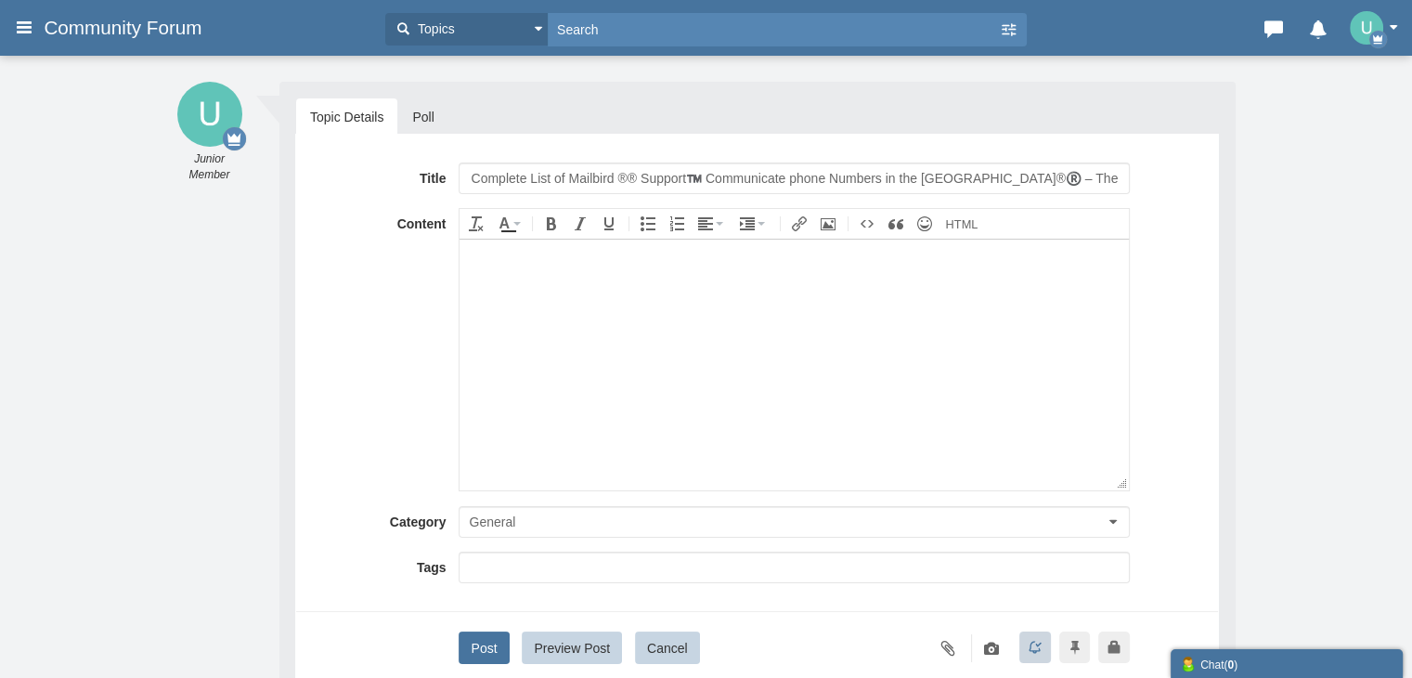
type input "Complete List of Mailbird ®® Support™️ Communicate phone Numbers in the USA®®️ …"
click at [720, 393] on body at bounding box center [794, 364] width 669 height 251
paste body
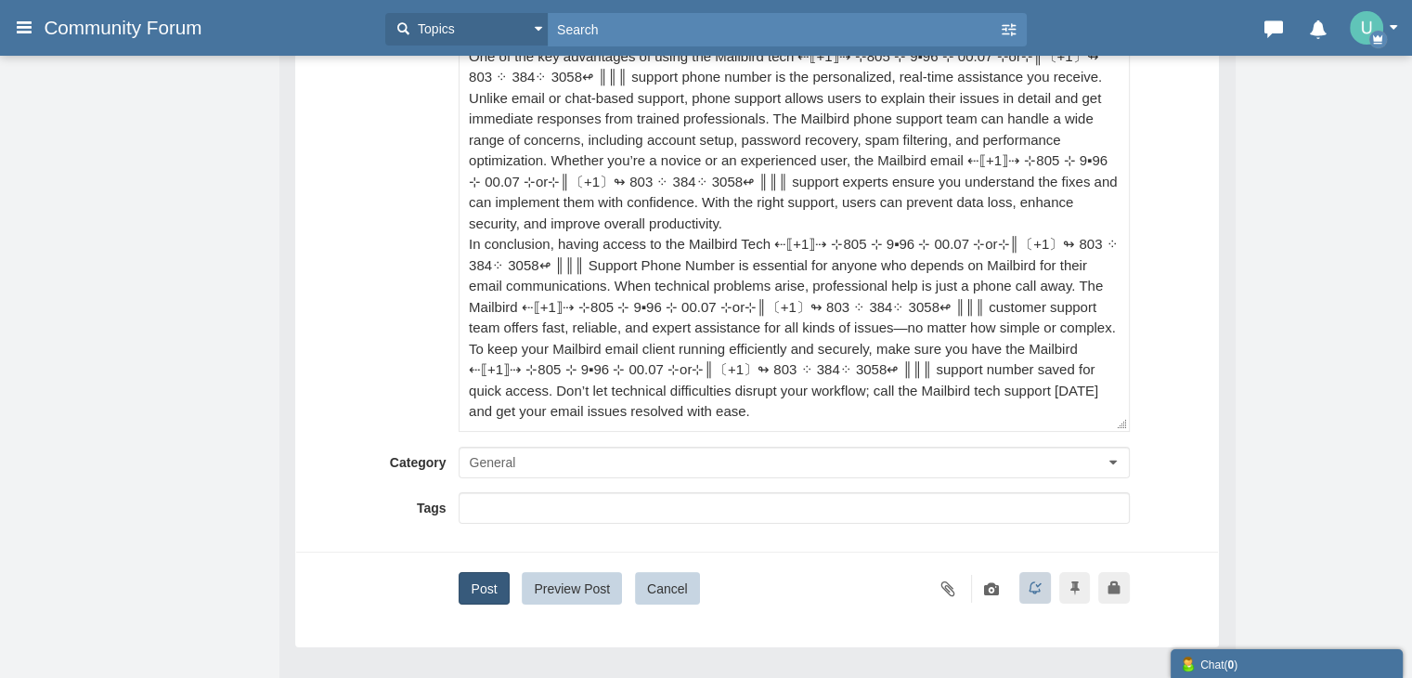
click at [474, 581] on button "Post" at bounding box center [484, 588] width 50 height 32
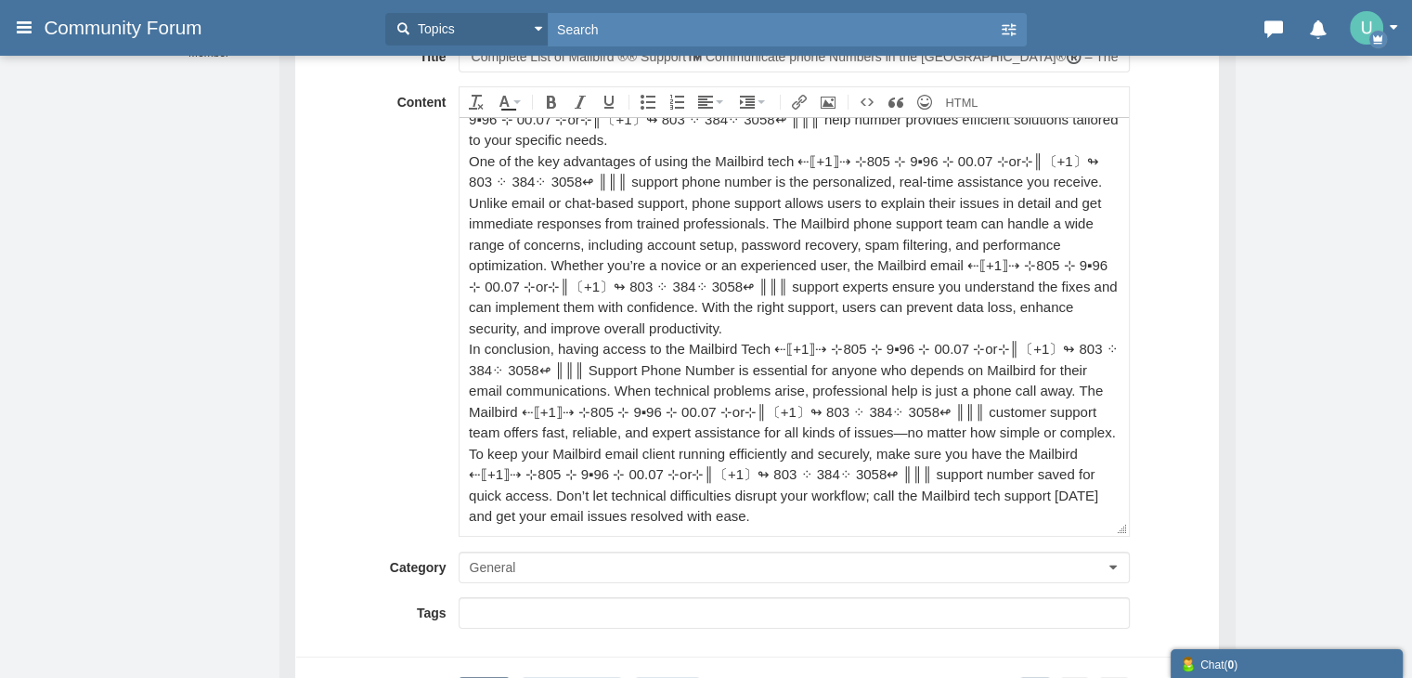
scroll to position [0, 0]
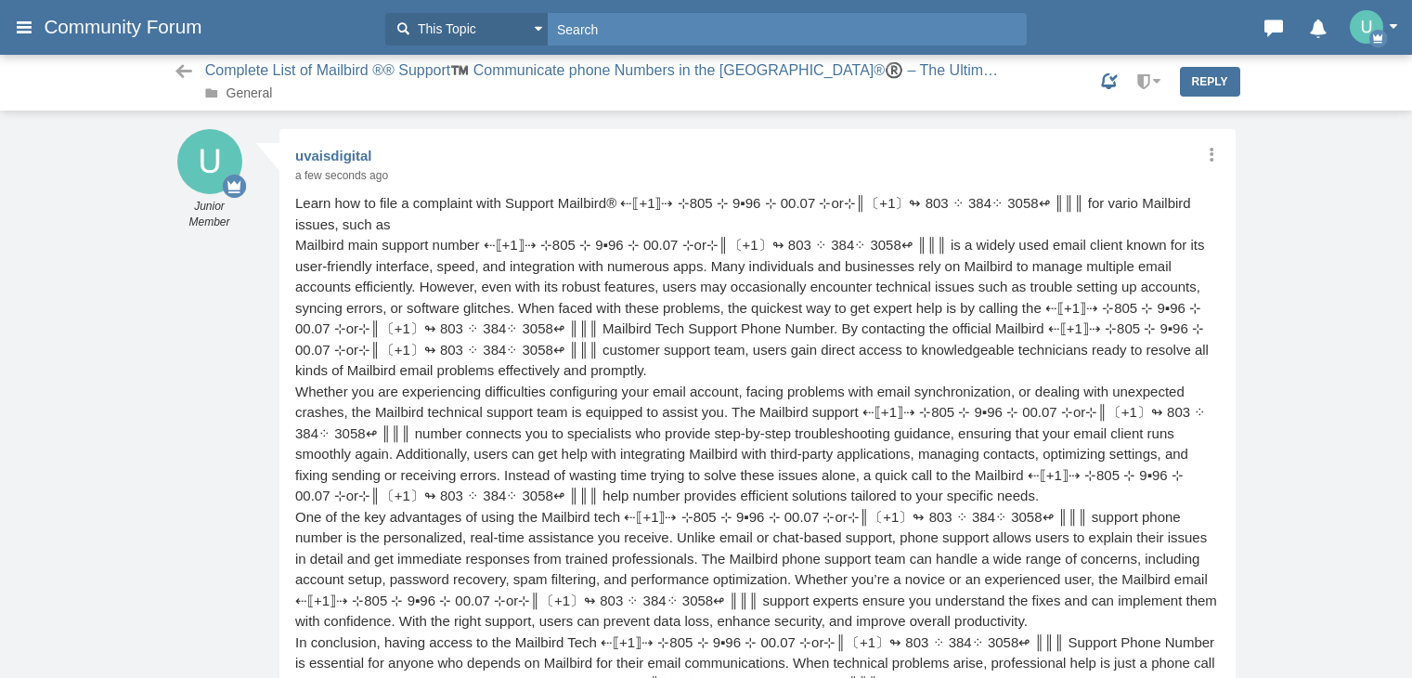
scroll to position [73, 0]
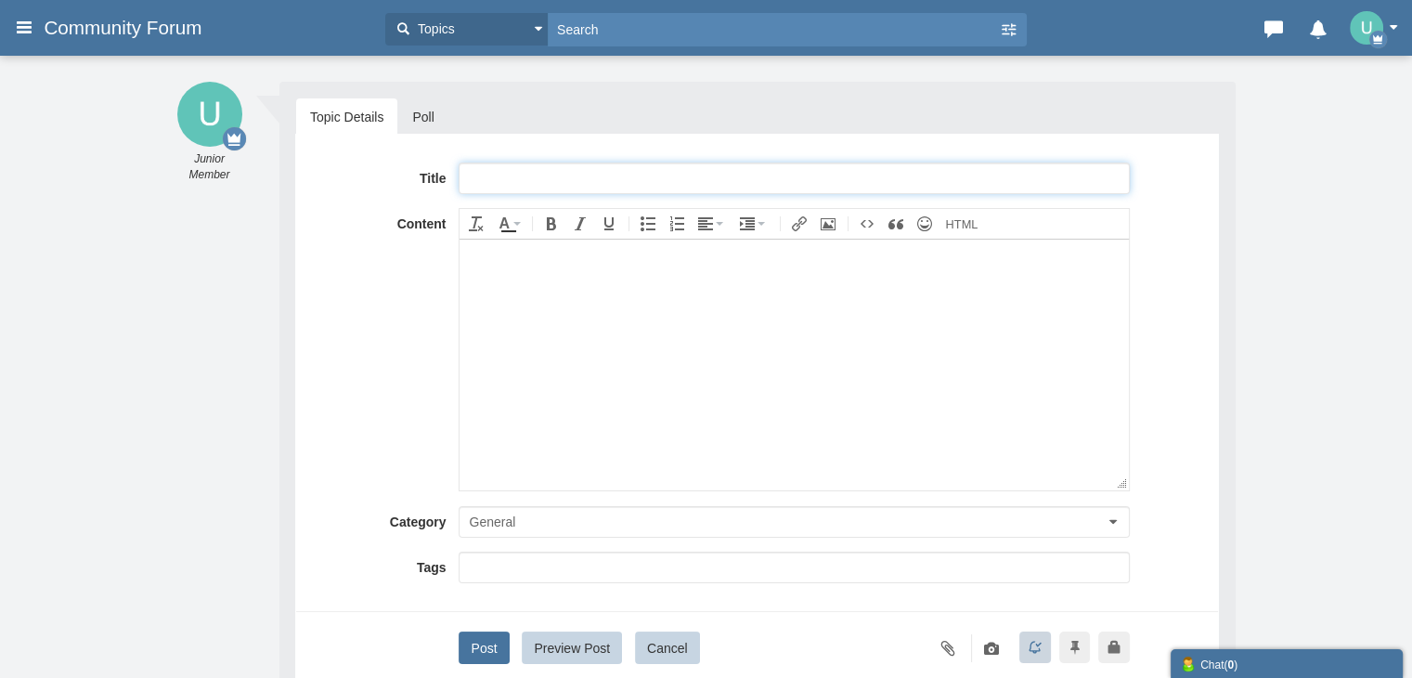
paste input "Full™ List of ≋≋Kiwi.𝖈𝖔m Ⓔ CUSTOMER© SERVICE℗ (24/7 Live Person Support) Number…"
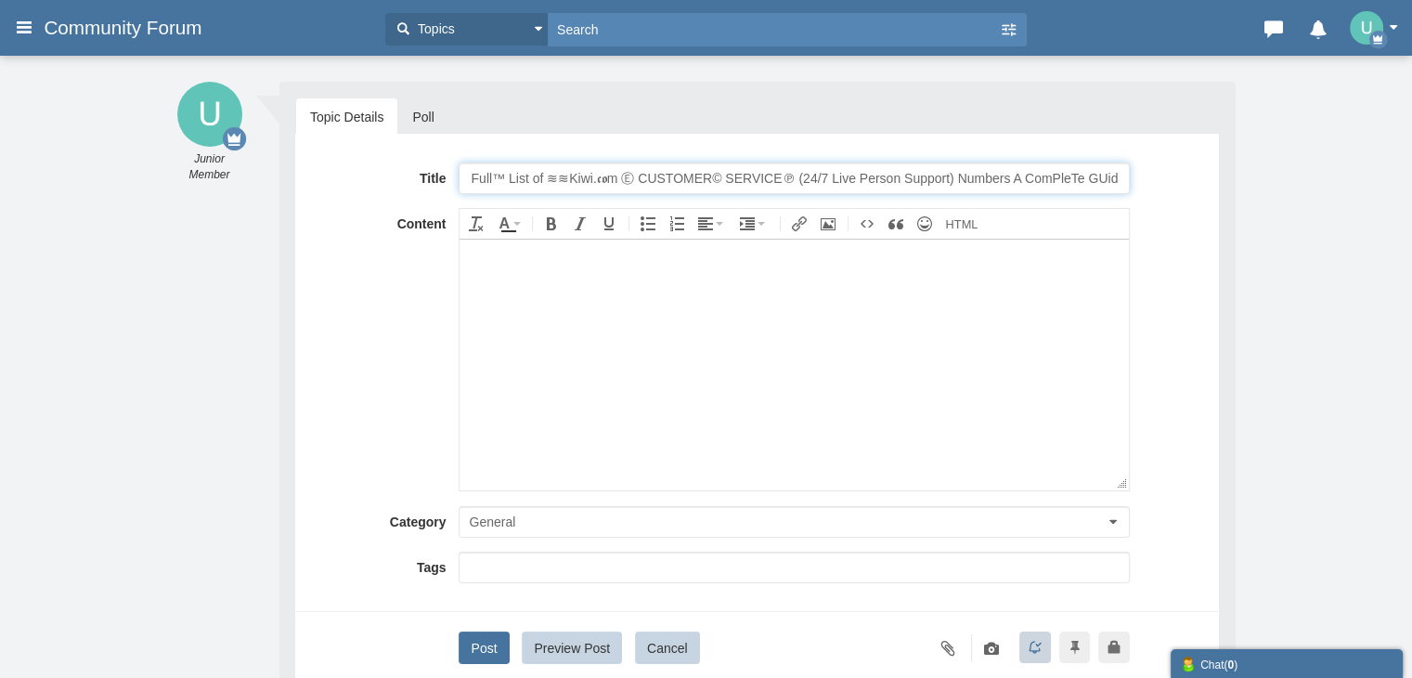
scroll to position [0, 30]
drag, startPoint x: 584, startPoint y: 175, endPoint x: 537, endPoint y: 174, distance: 47.4
click at [537, 174] on input "Full™ List of ≋≋Kiwi.𝖈𝖔m Ⓔ CUSTOMER© SERVICE℗ (24/7 Live Person Support) Number…" at bounding box center [794, 178] width 670 height 32
type input "Full™ List of ≋≋MAILBIRD Ⓔ CUSTOMER© SERVICE℗ (24/7 Live Person Support) Number…"
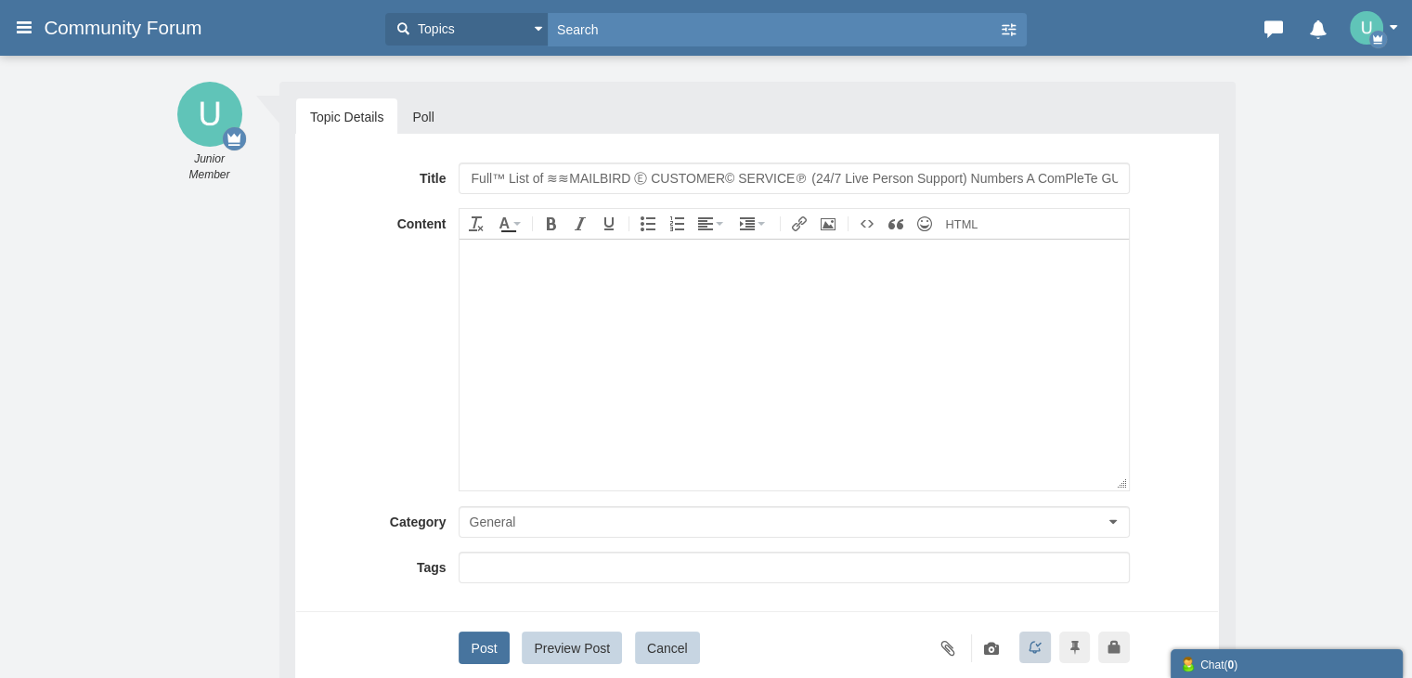
click at [507, 351] on body at bounding box center [794, 364] width 669 height 251
click at [489, 374] on body at bounding box center [794, 364] width 669 height 251
paste body
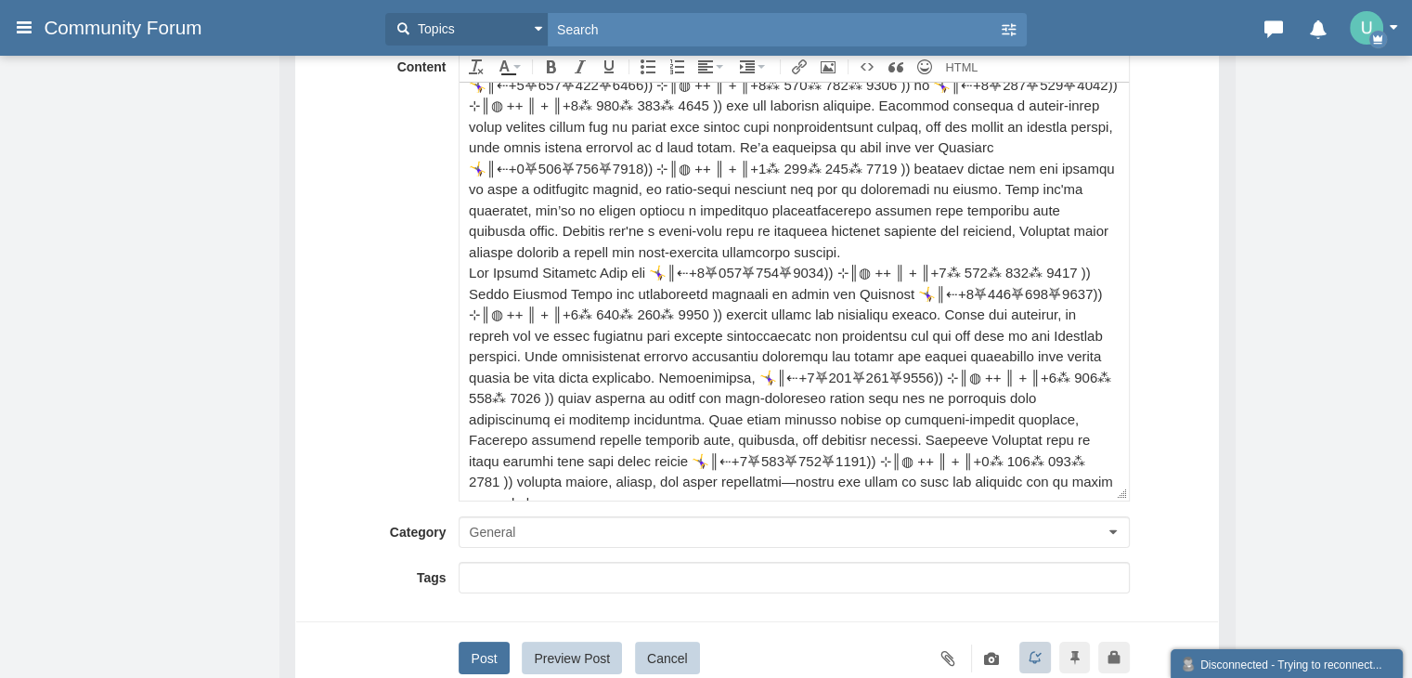
scroll to position [186, 0]
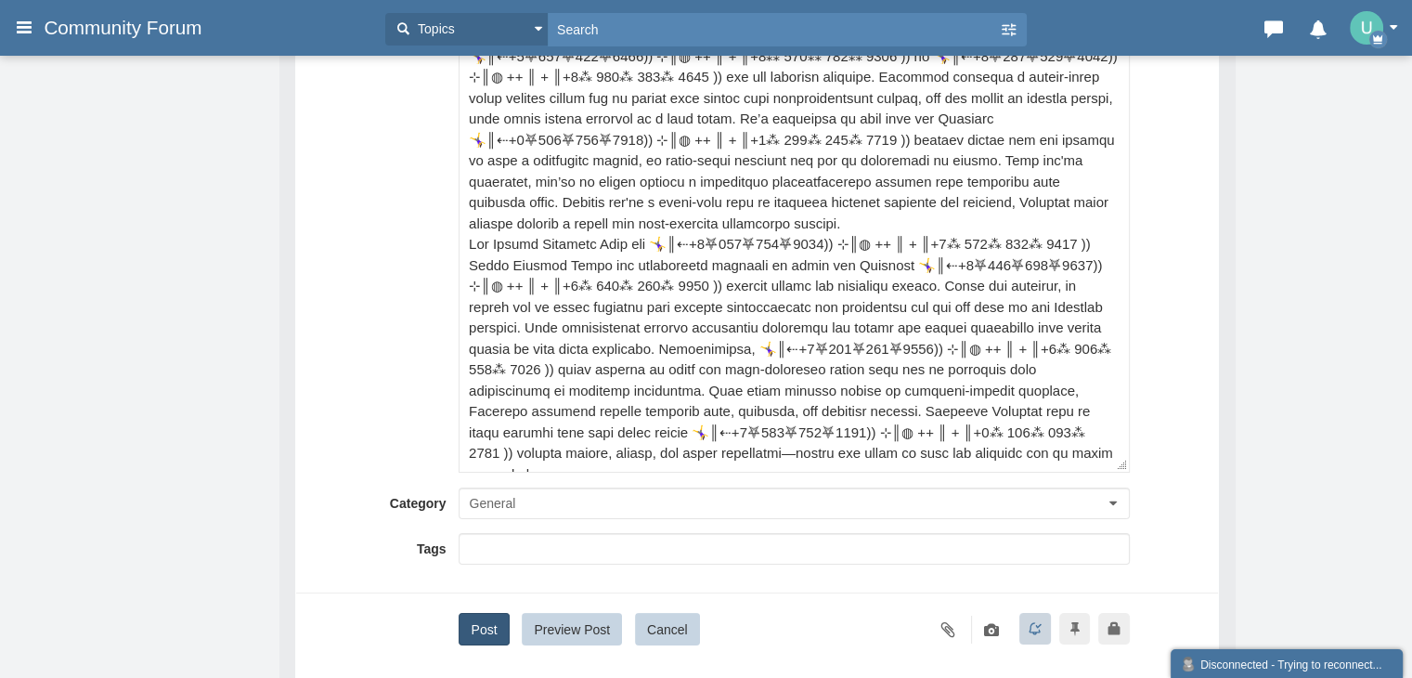
click at [482, 640] on button "Post" at bounding box center [484, 629] width 50 height 32
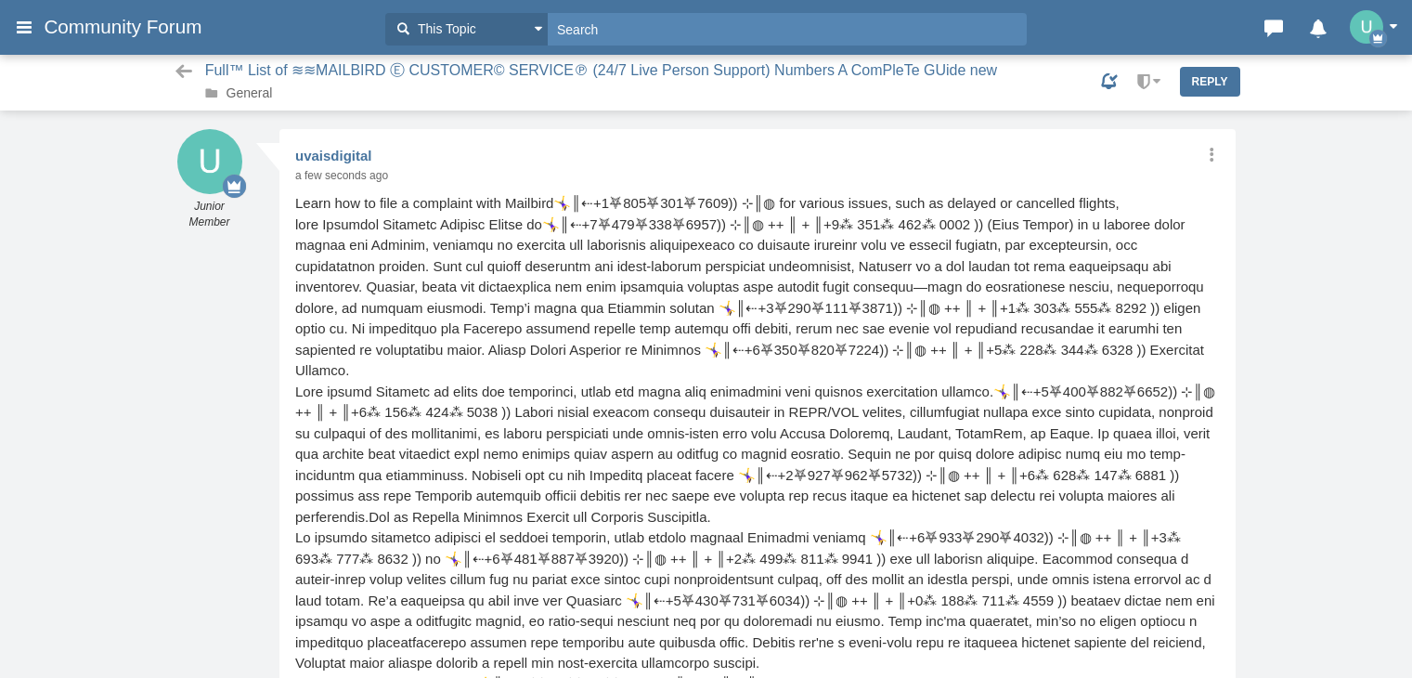
scroll to position [73, 0]
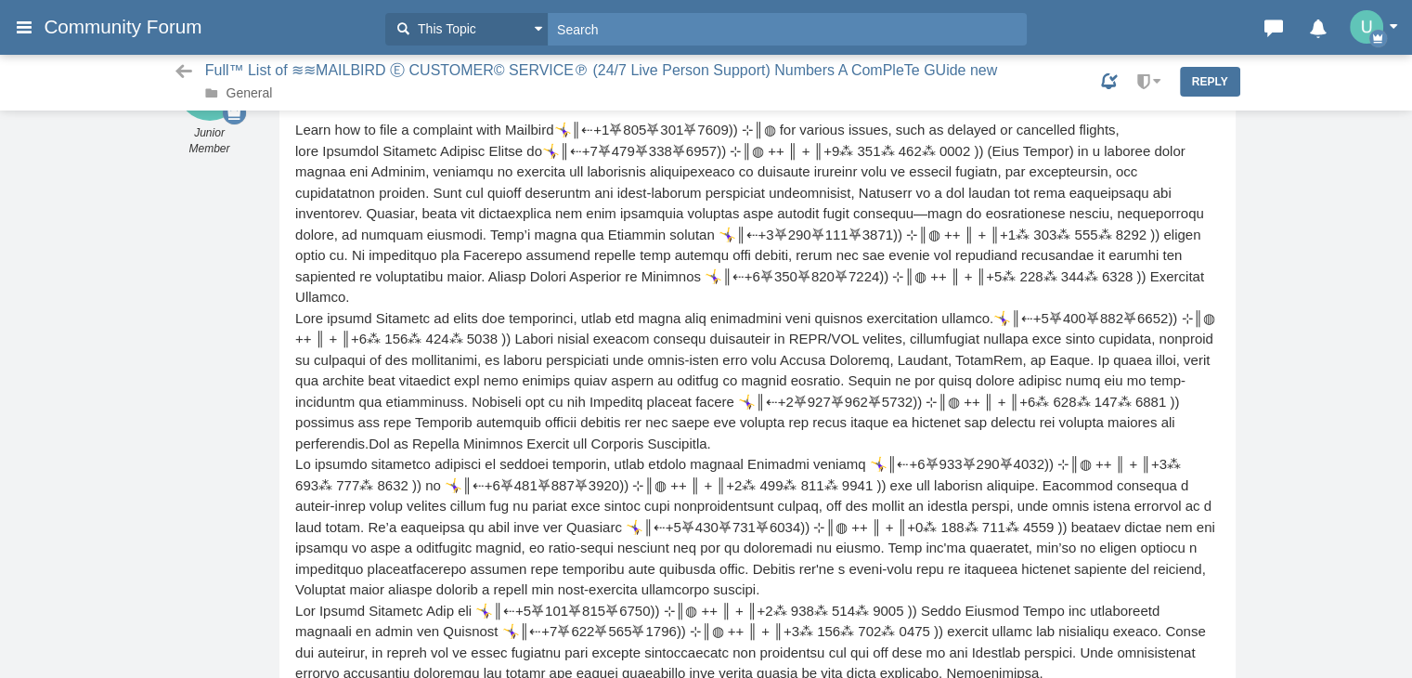
click at [256, 91] on link "General" at bounding box center [250, 92] width 46 height 15
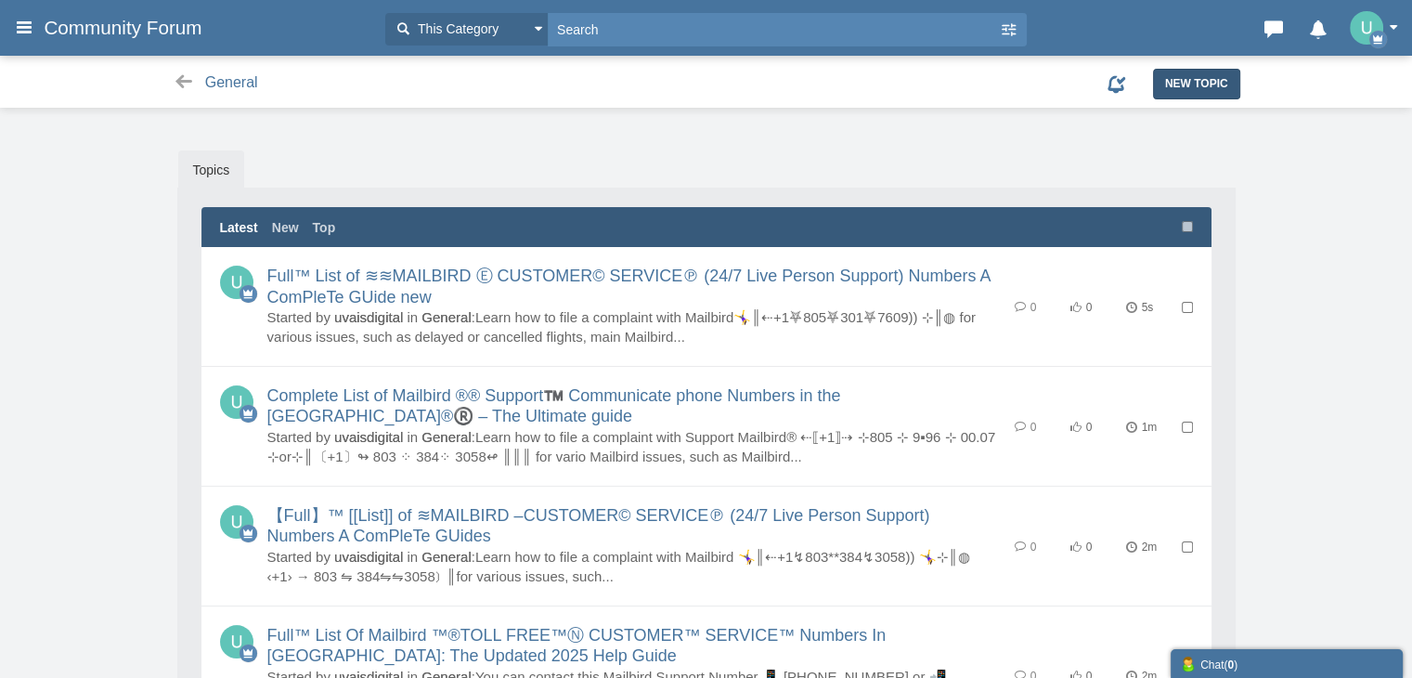
click at [1176, 95] on link "New Topic" at bounding box center [1196, 84] width 87 height 30
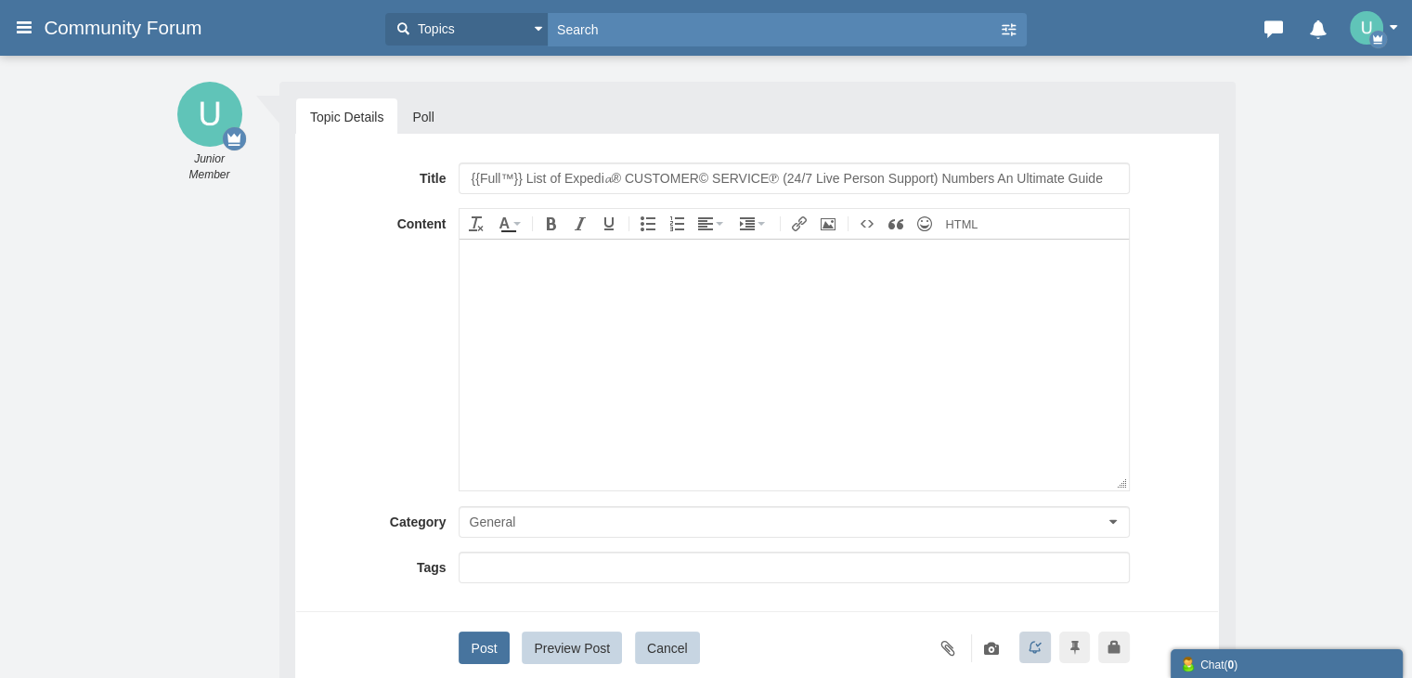
click at [584, 178] on input "{{Full™}} List of Expedi𝓪® CUSTOMER© SERVICE℗ (24/7 Live Person Support) Number…" at bounding box center [794, 178] width 670 height 32
type input "{{Full™}} List of Mailbird® CUSTOMER© SERVICE℗ (24/7 Live Person Support) Numbe…"
click at [565, 400] on body at bounding box center [794, 364] width 669 height 251
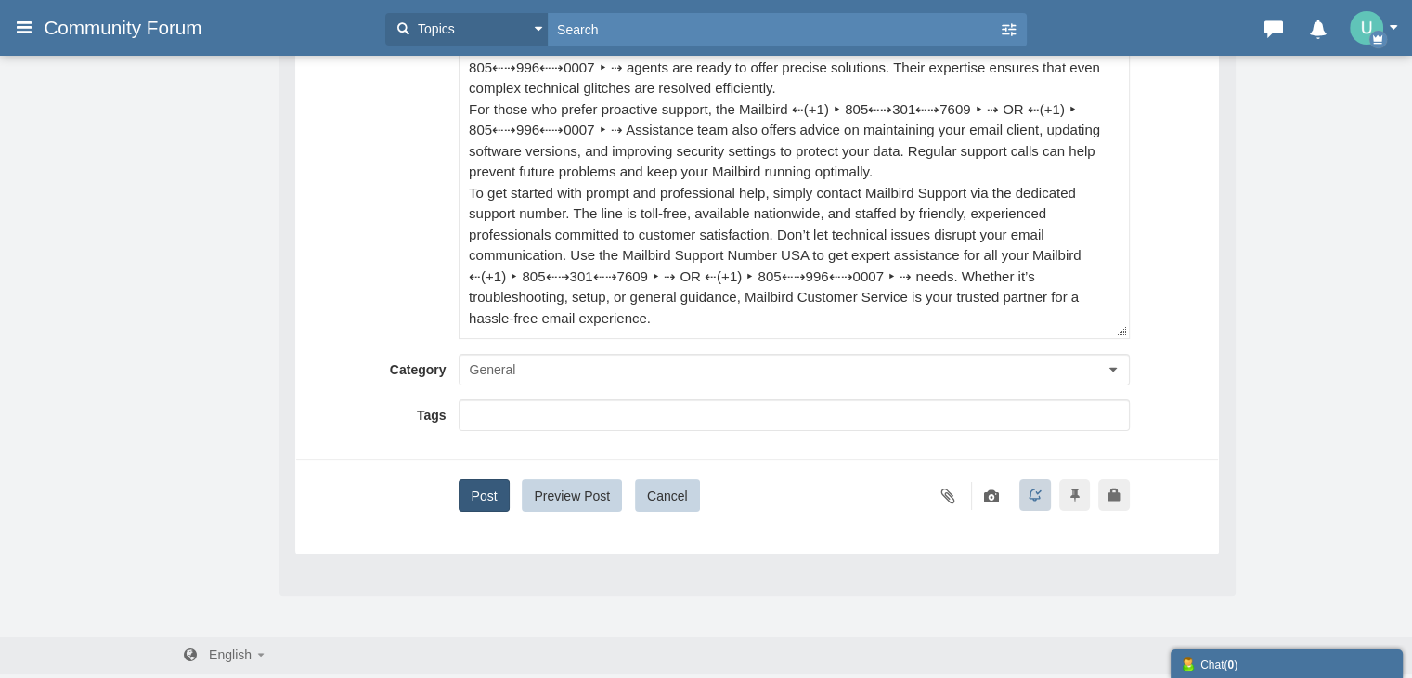
click at [472, 489] on button "Post" at bounding box center [484, 495] width 50 height 32
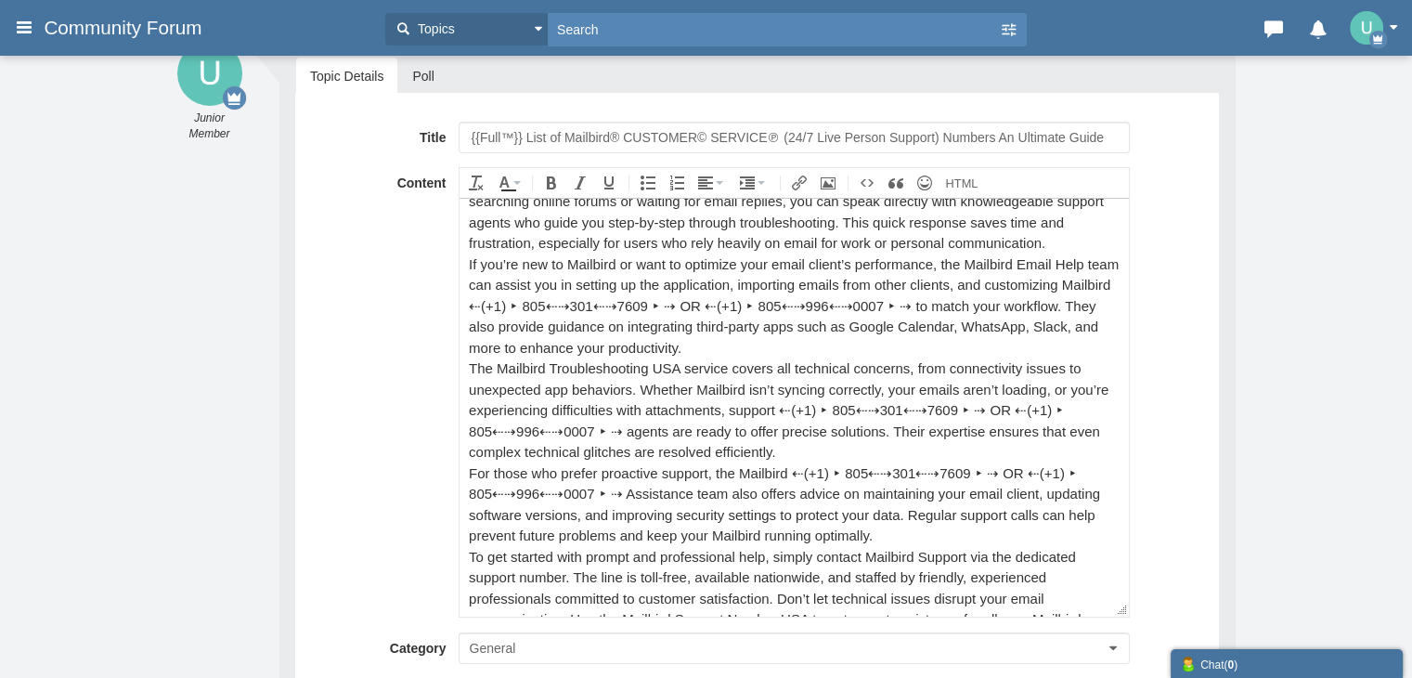
scroll to position [334, 0]
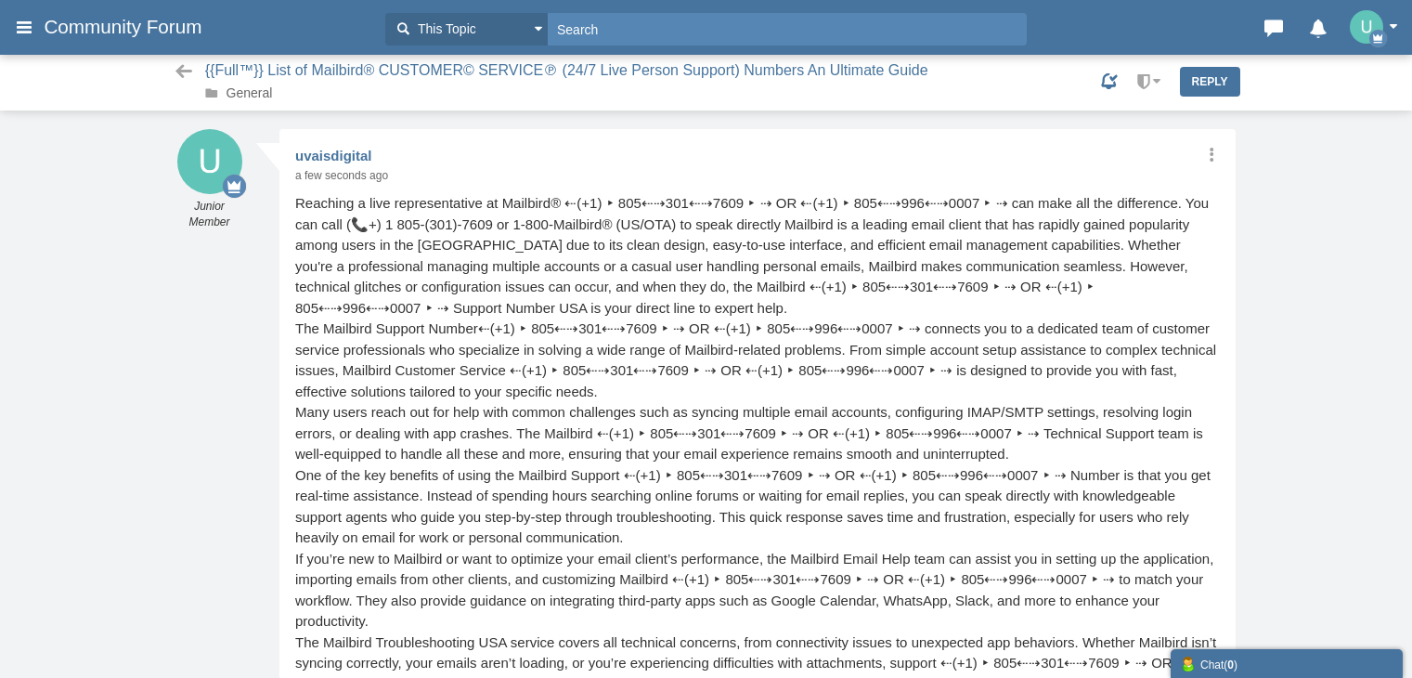
scroll to position [5, 0]
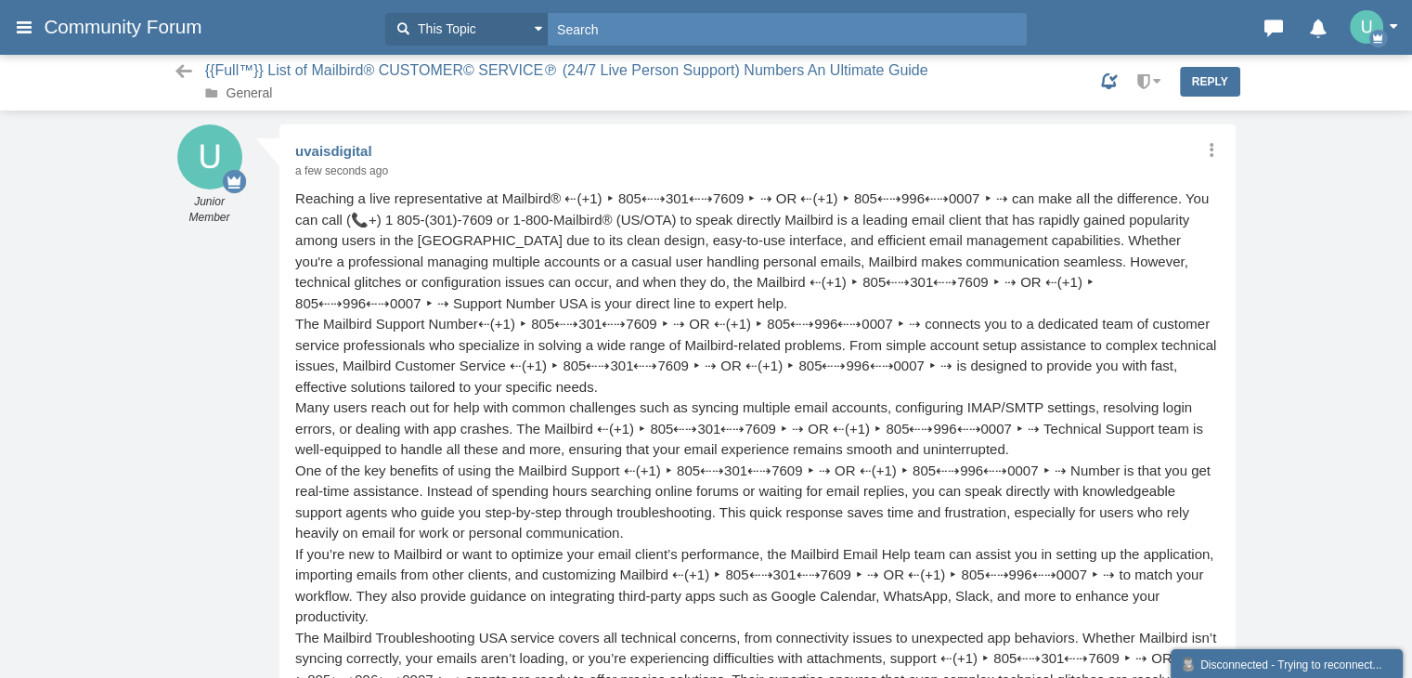
drag, startPoint x: 97, startPoint y: 16, endPoint x: 102, endPoint y: 30, distance: 14.7
click at [97, 16] on span "Community Forum" at bounding box center [130, 27] width 172 height 22
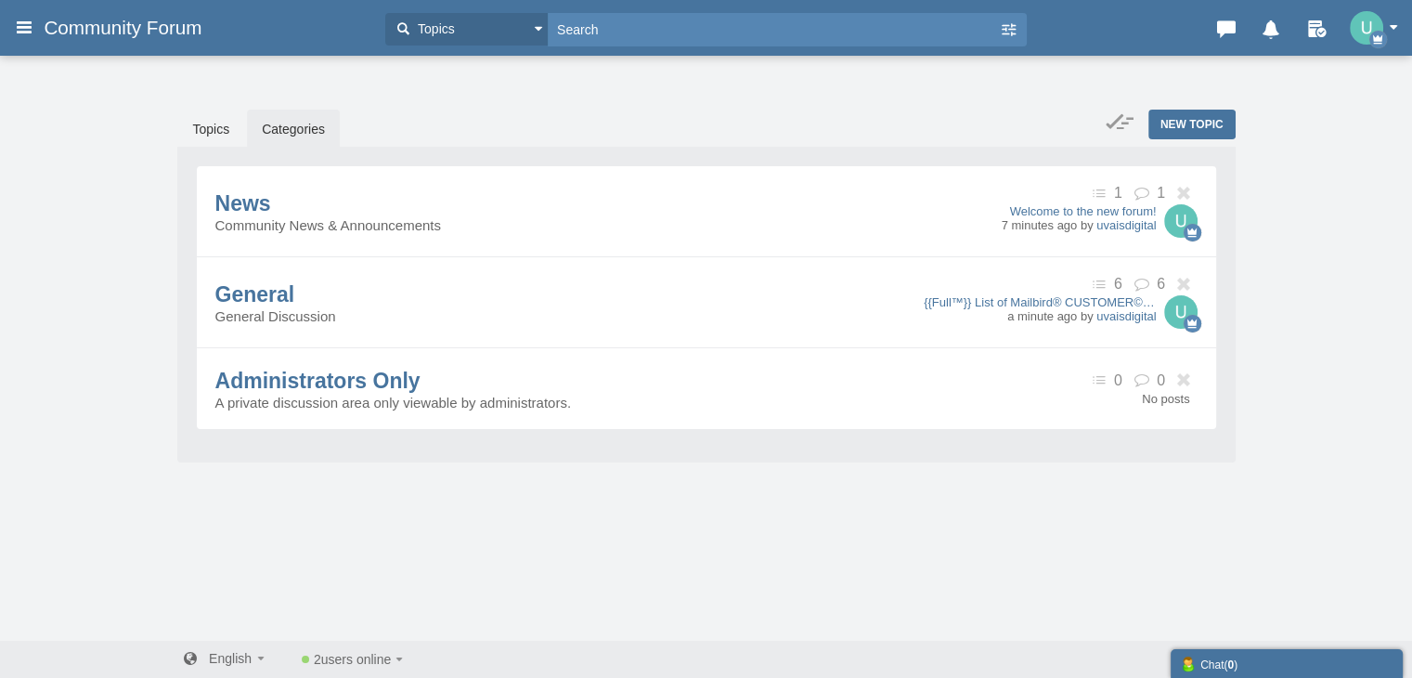
click at [7, 23] on div "Categories Members Calendar Community Forum Topics Topics Members" at bounding box center [706, 27] width 1412 height 37
click at [11, 25] on div "Categories Members Calendar Community Forum Topics Topics Members" at bounding box center [706, 27] width 1412 height 37
click at [14, 21] on icon at bounding box center [24, 26] width 20 height 33
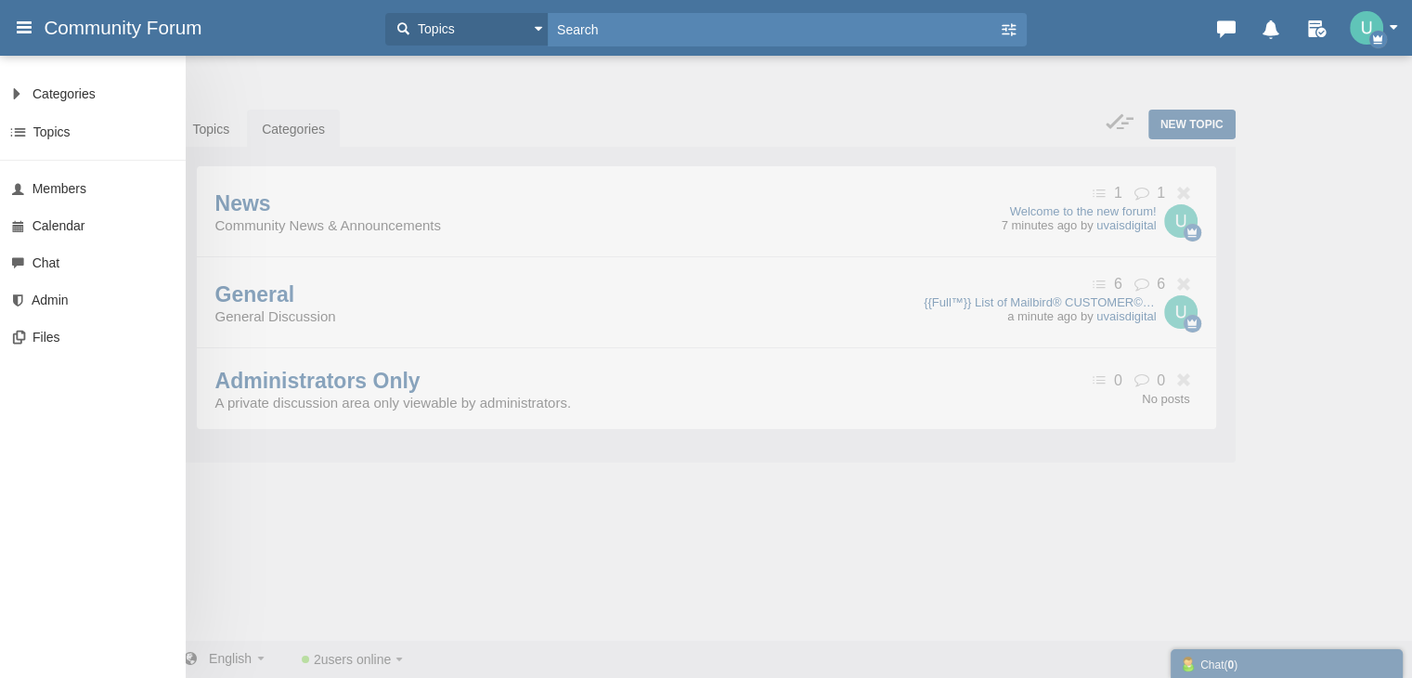
click at [486, 127] on div "Categories All Categories Categories News General Administrators Only Topics Se…" at bounding box center [706, 339] width 1412 height 678
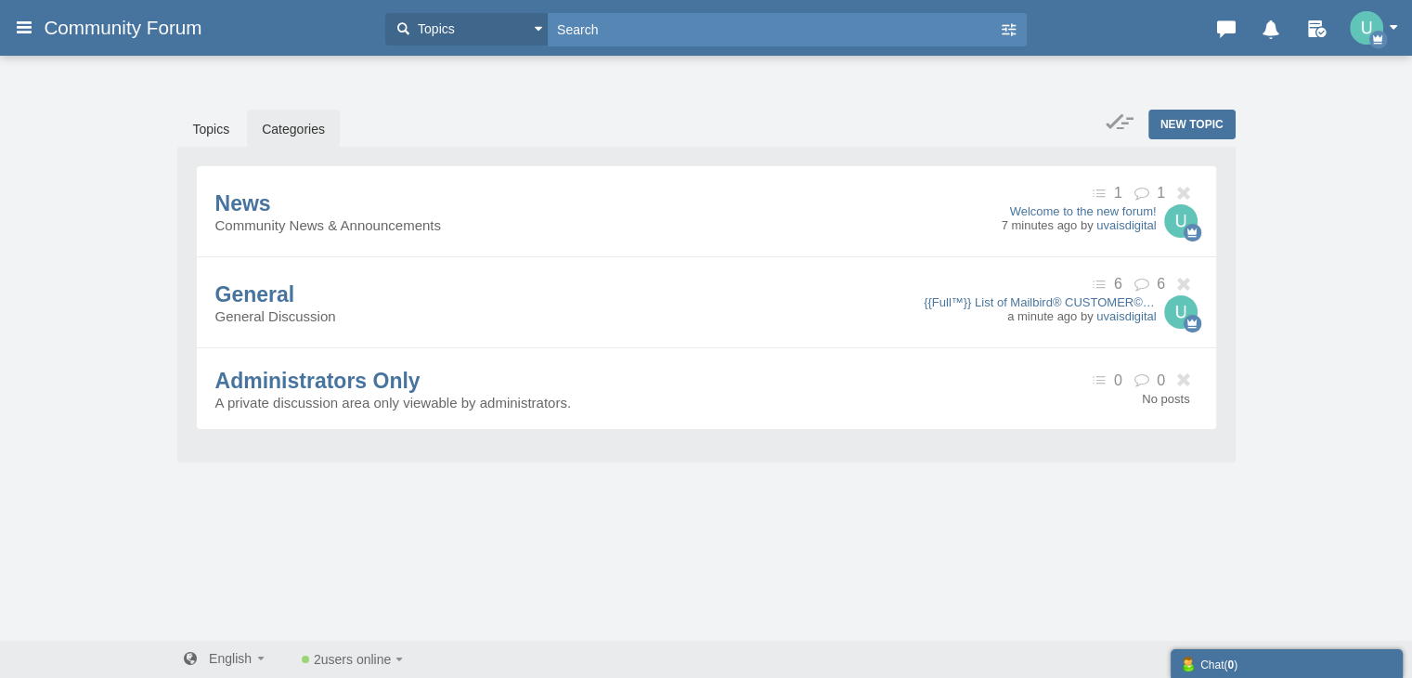
click at [1370, 19] on img "button" at bounding box center [1366, 27] width 33 height 33
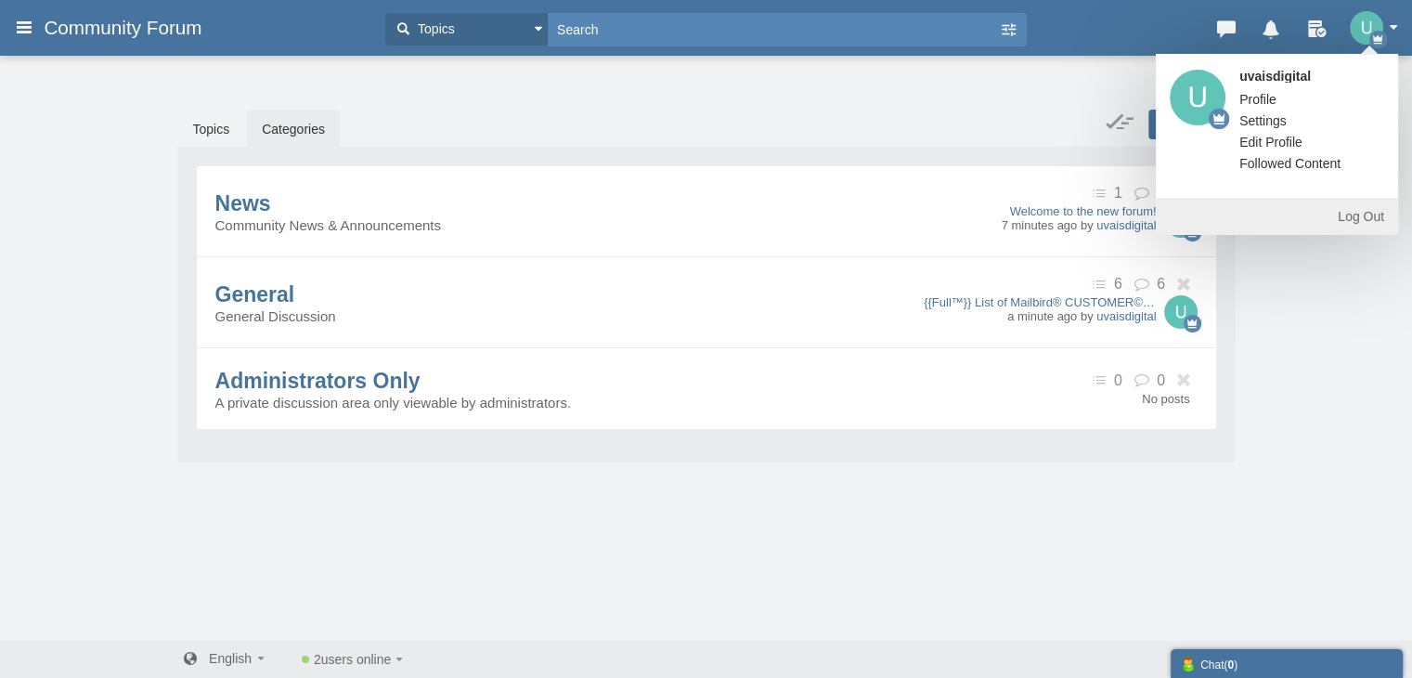
click at [1268, 121] on link "Settings" at bounding box center [1263, 120] width 75 height 19
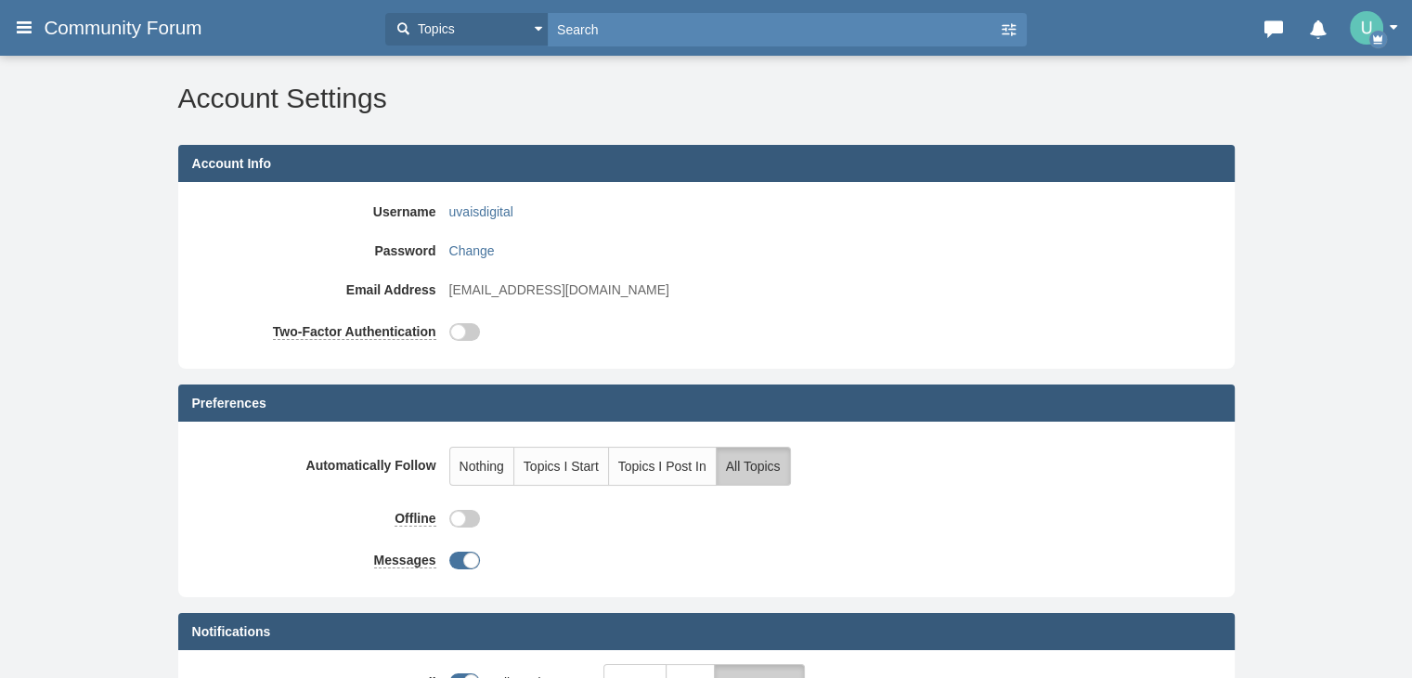
click at [524, 26] on button "Topics" at bounding box center [466, 29] width 162 height 32
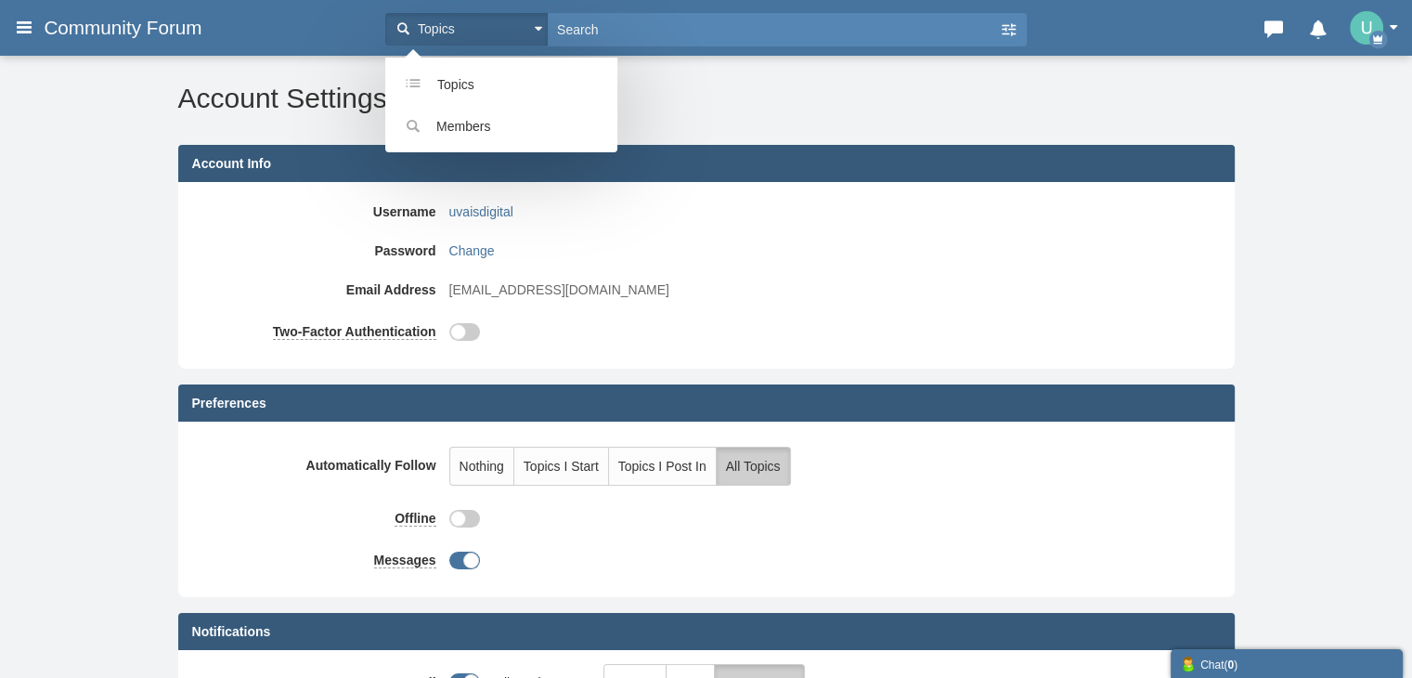
click at [773, 94] on h2 "Account Settings" at bounding box center [706, 98] width 1057 height 31
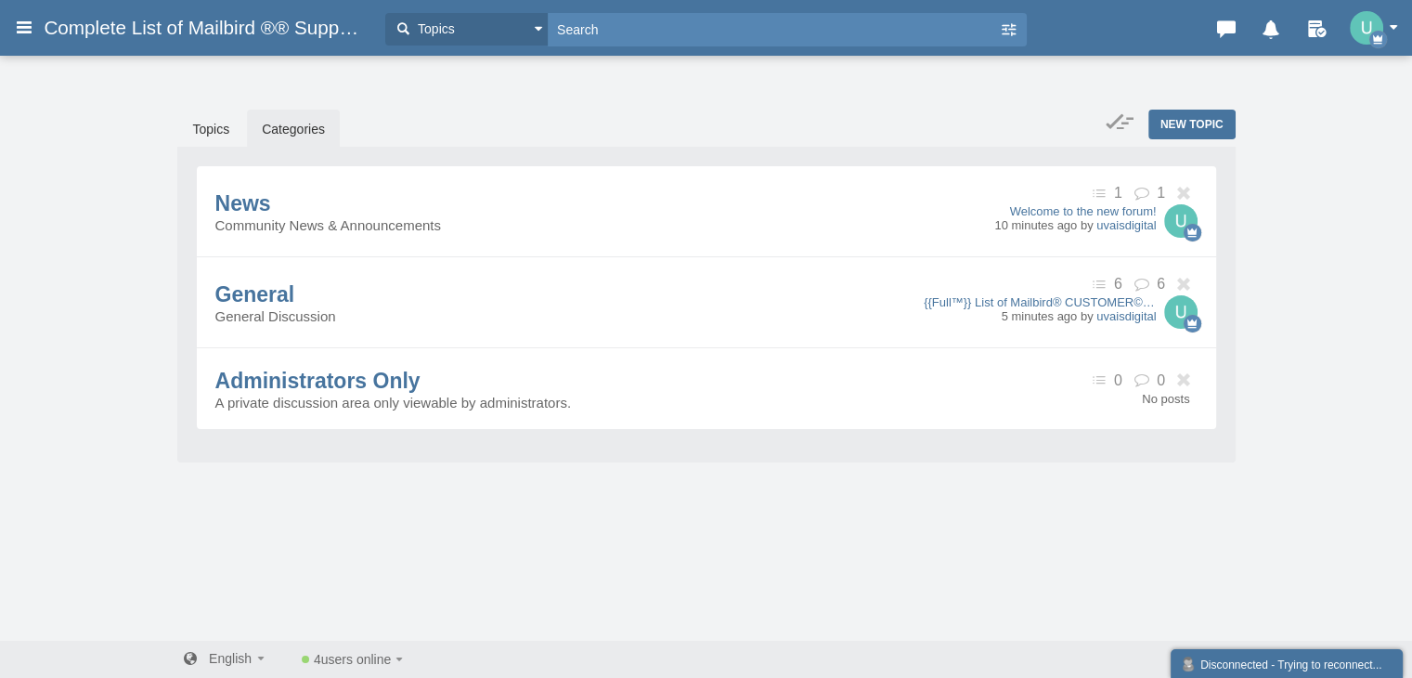
drag, startPoint x: 1370, startPoint y: 23, endPoint x: 1367, endPoint y: 37, distance: 14.2
click at [1370, 23] on img "button" at bounding box center [1366, 27] width 33 height 33
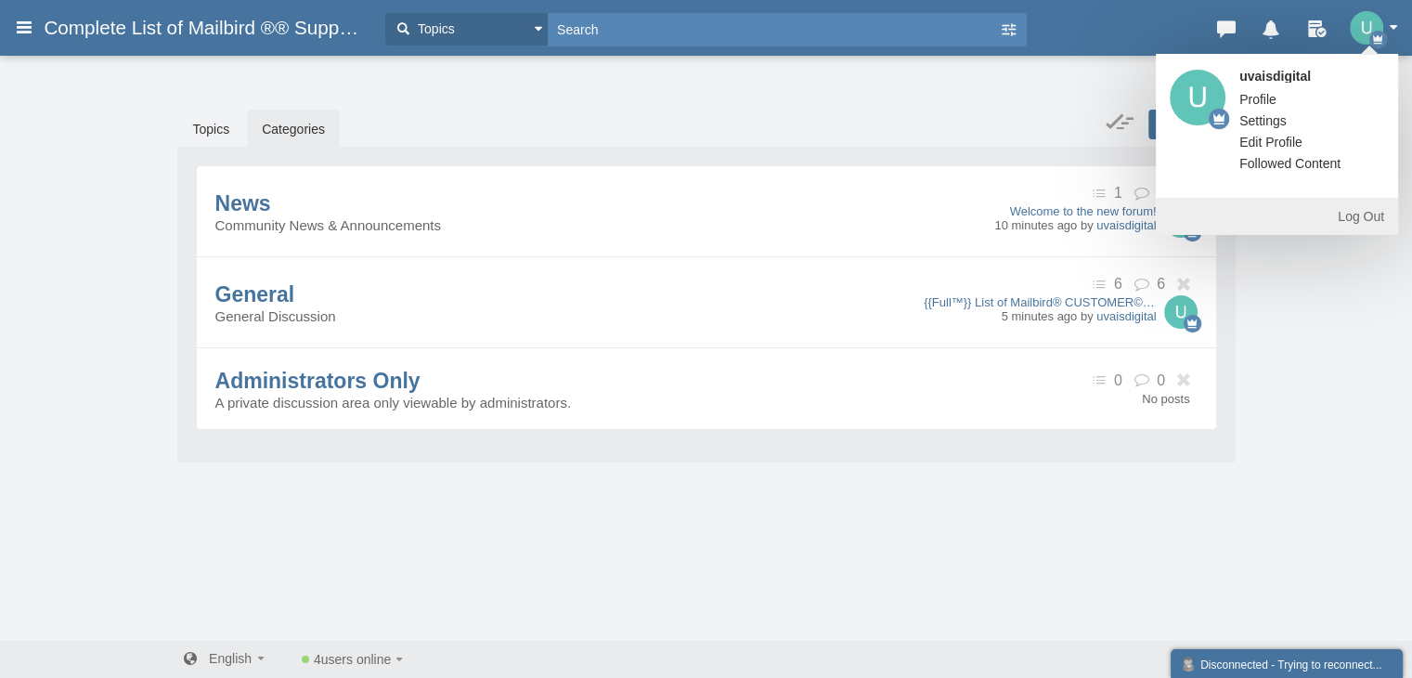
click at [1357, 216] on link "Log Out" at bounding box center [1277, 216] width 242 height 37
